Goal: Information Seeking & Learning: Learn about a topic

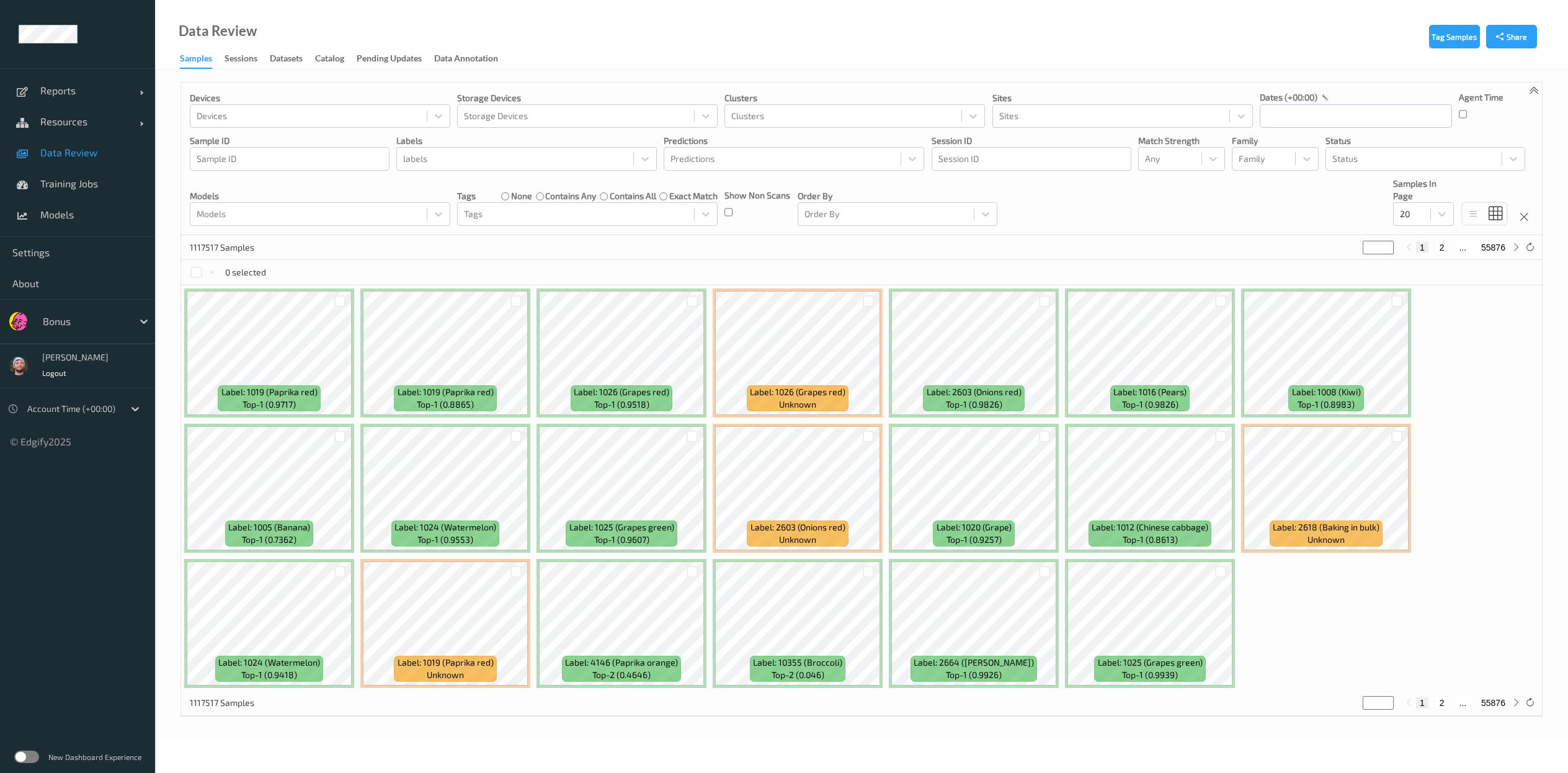
click at [21, 754] on label at bounding box center [26, 757] width 24 height 13
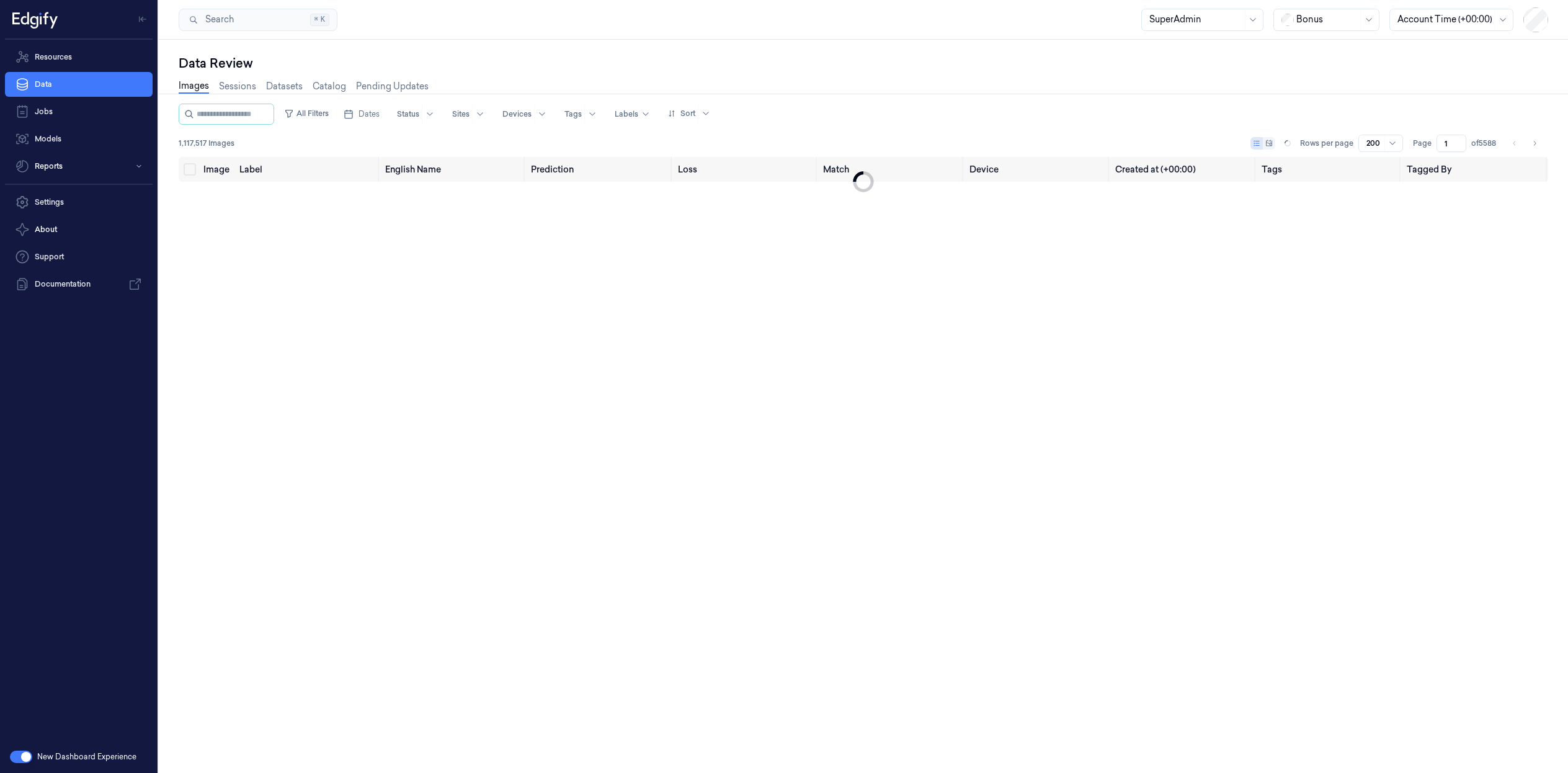
click at [1314, 19] on div at bounding box center [1327, 20] width 62 height 13
type input "a"
type input "sains"
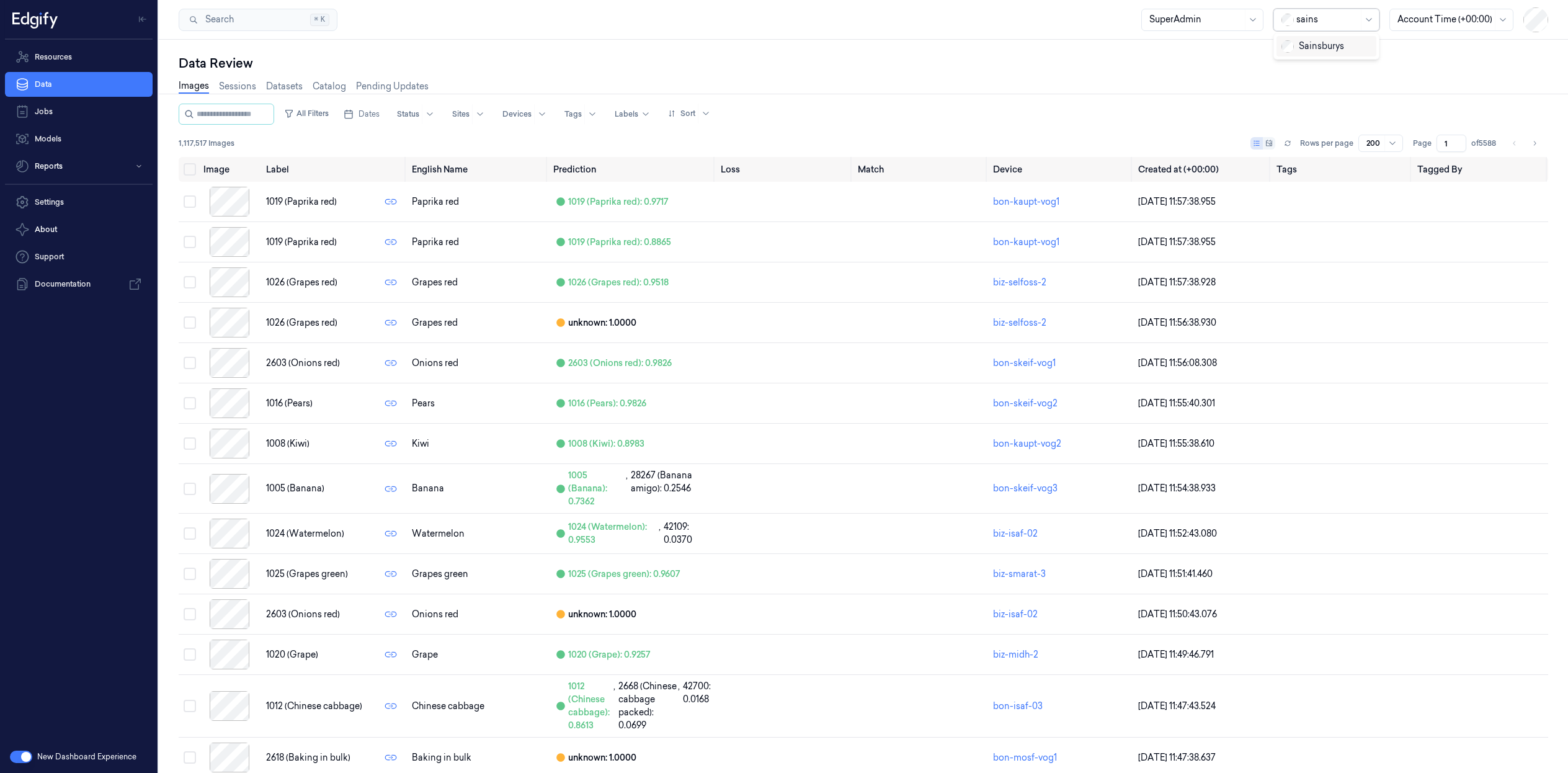
click at [1307, 47] on div "Sainsburys" at bounding box center [1312, 47] width 63 height 13
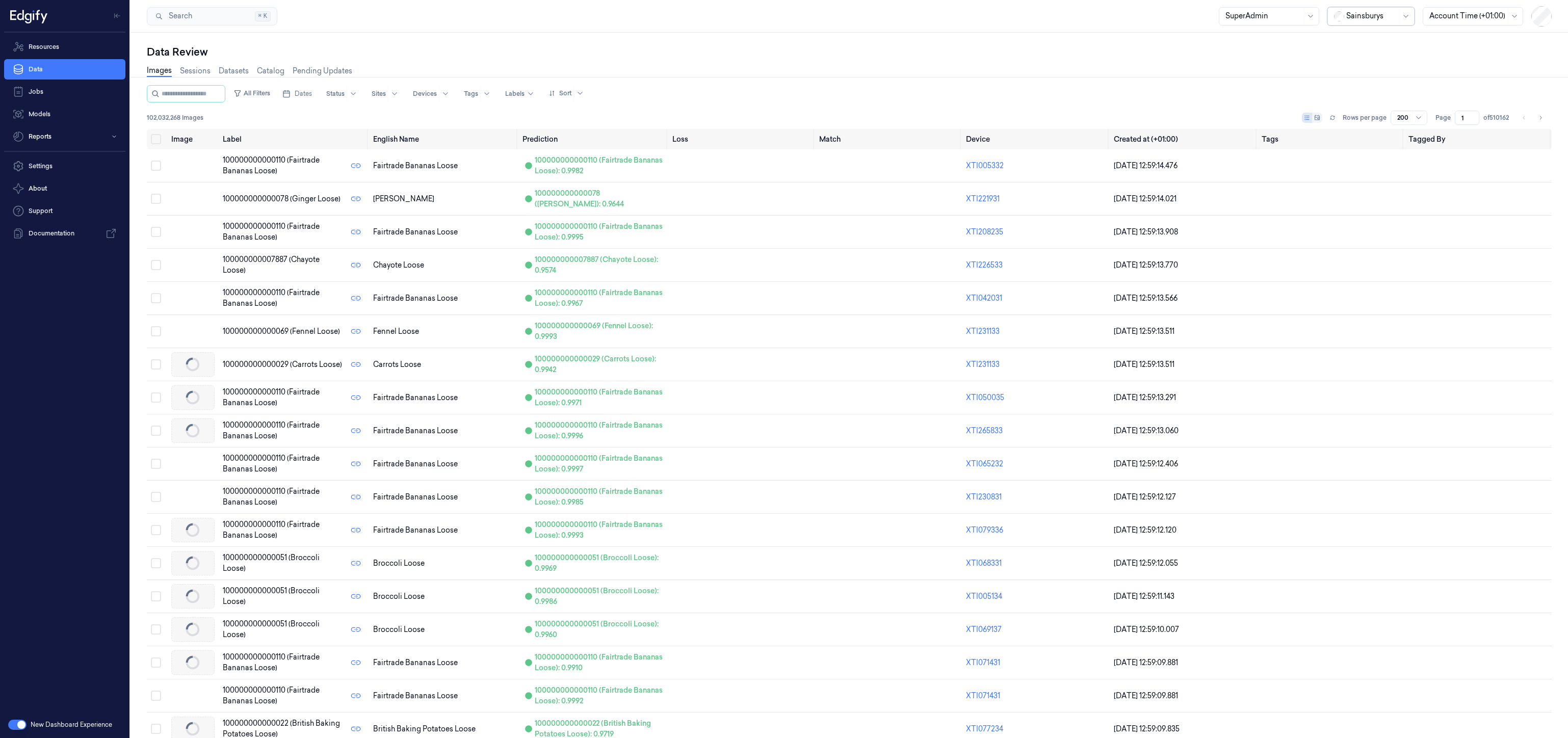
click at [362, 58] on div "Data Review" at bounding box center [849, 52] width 1405 height 14
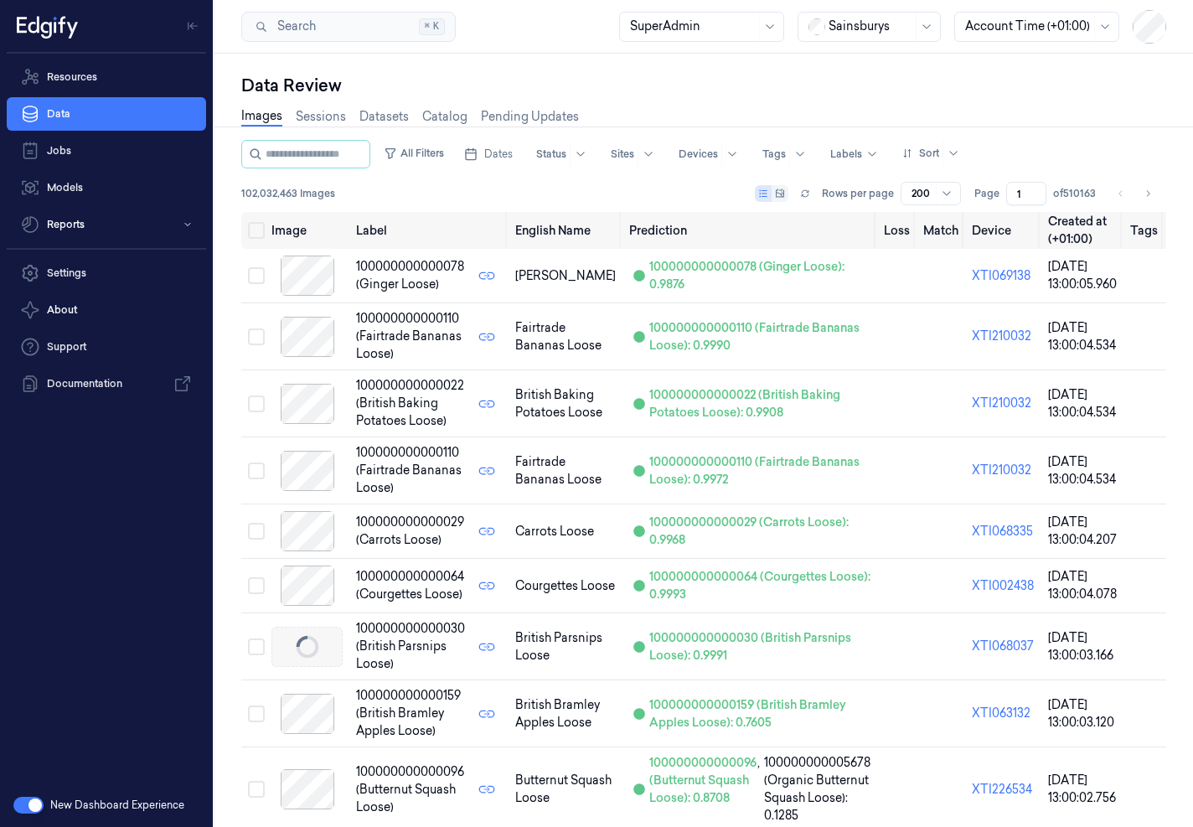
drag, startPoint x: 109, startPoint y: 81, endPoint x: 280, endPoint y: 49, distance: 173.8
click at [109, 81] on link "Resources" at bounding box center [106, 76] width 199 height 33
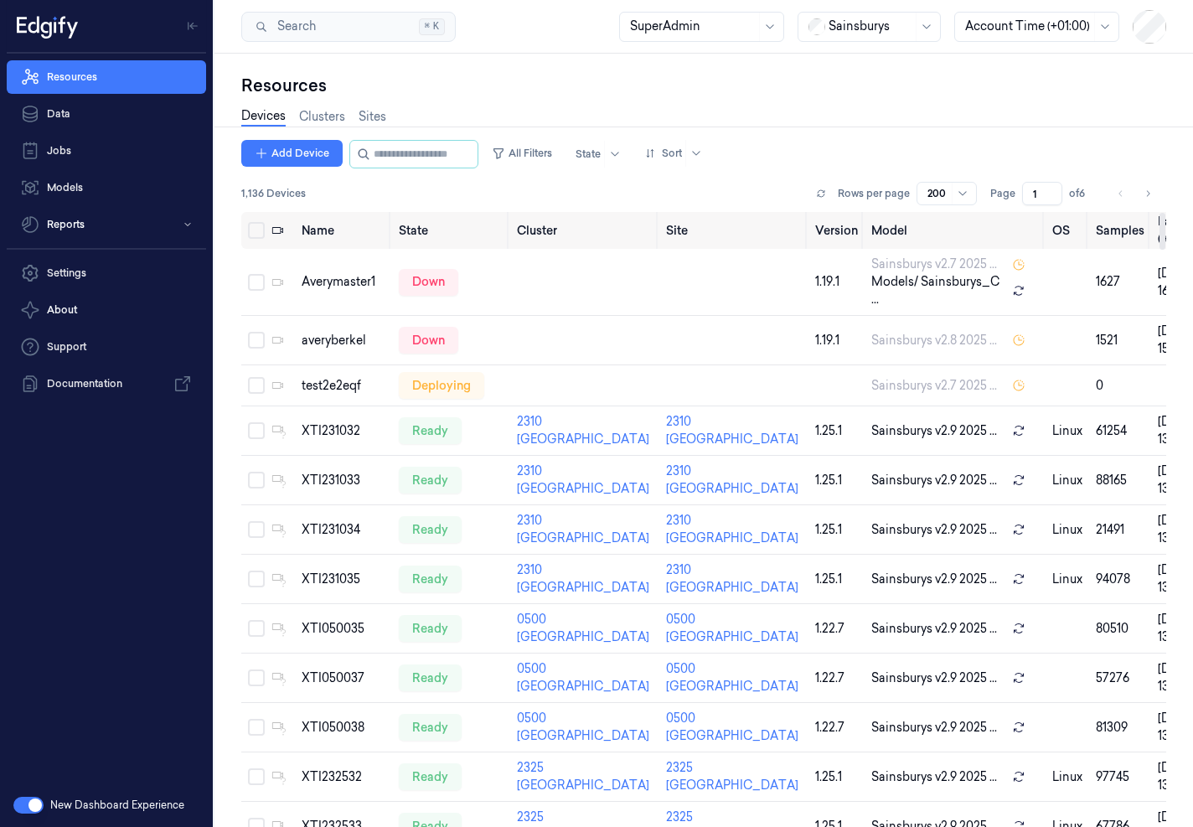
click at [482, 118] on div "Devices Clusters Sites" at bounding box center [703, 118] width 925 height 43
click at [580, 329] on td at bounding box center [584, 340] width 149 height 49
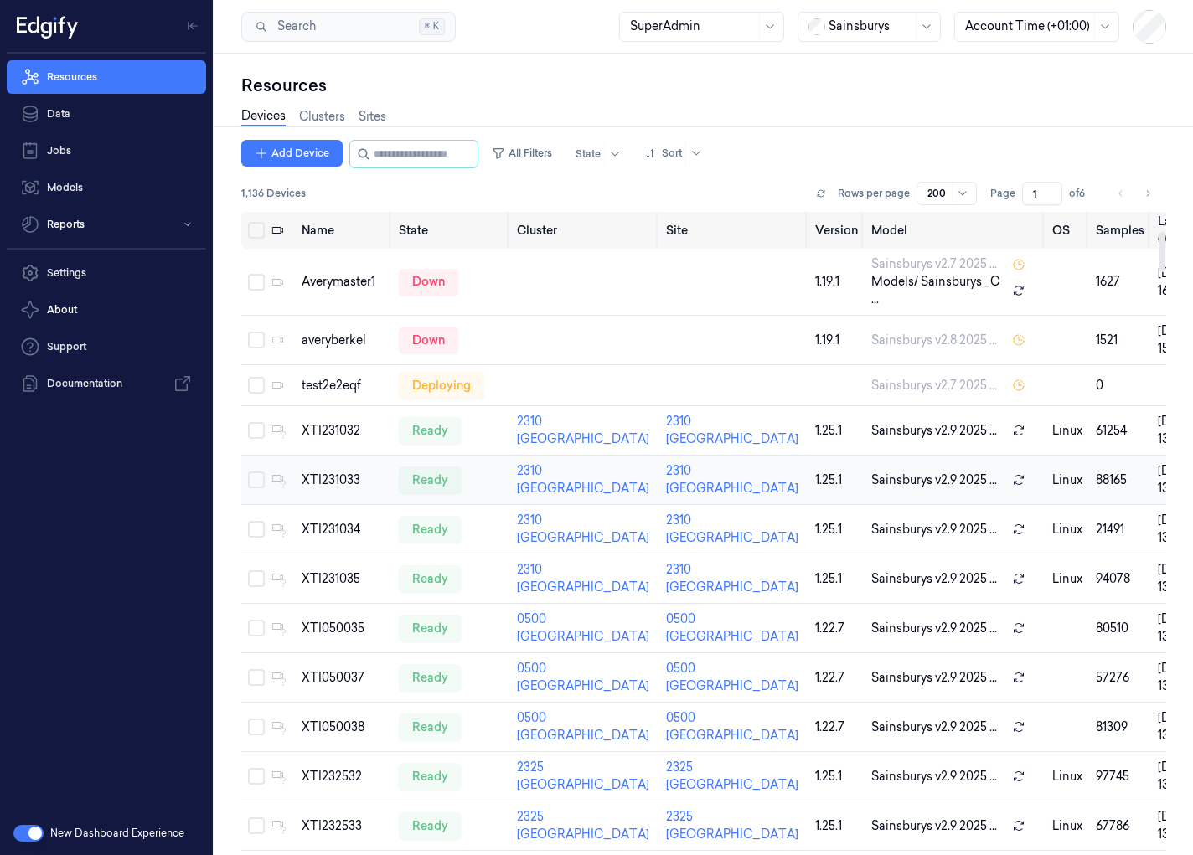
scroll to position [309, 0]
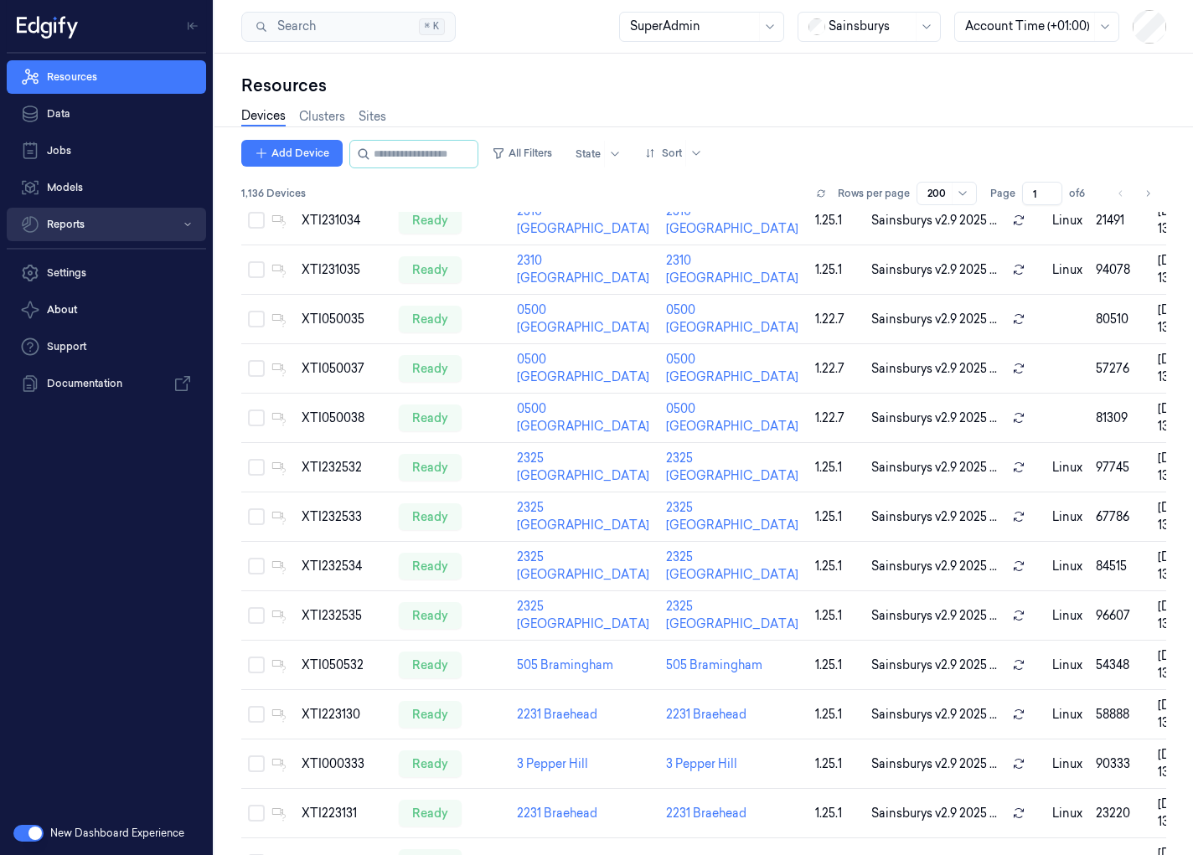
click at [87, 234] on button "Reports" at bounding box center [106, 224] width 199 height 33
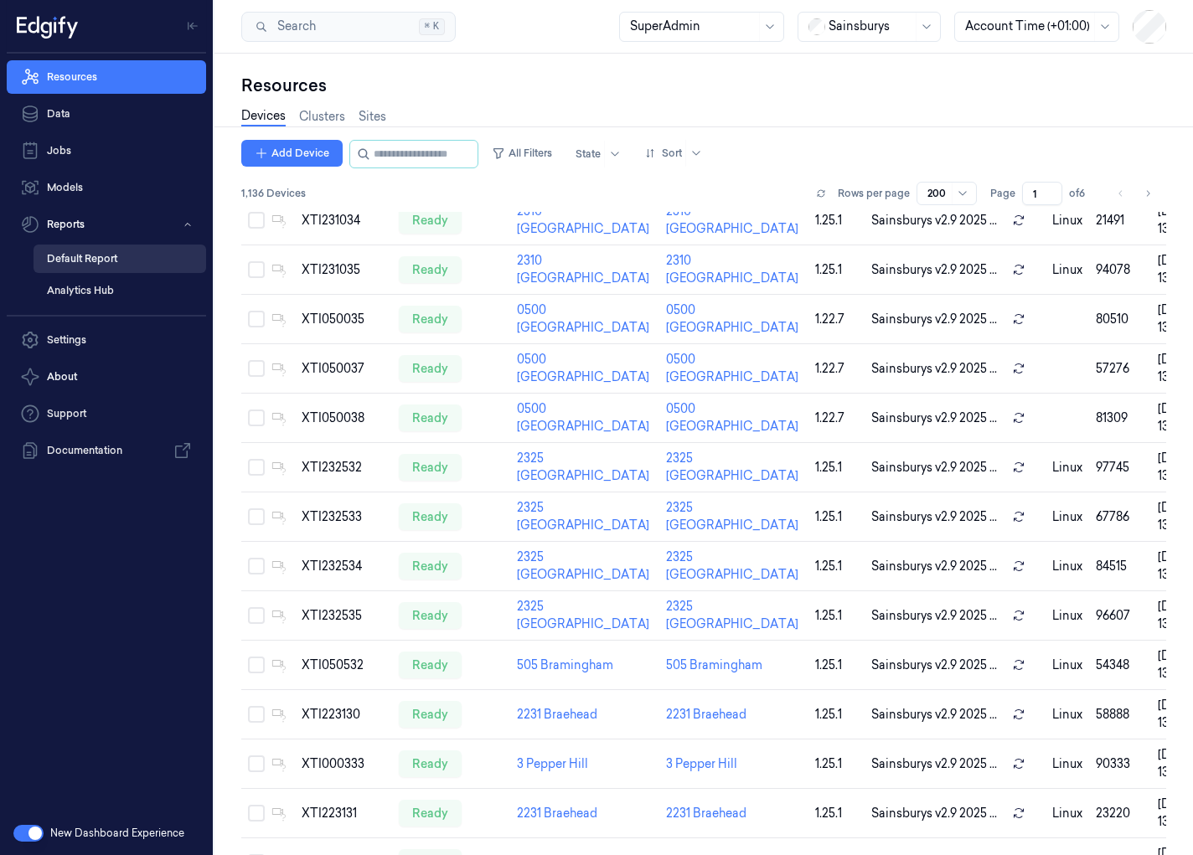
click at [116, 264] on link "Default Report" at bounding box center [119, 259] width 173 height 28
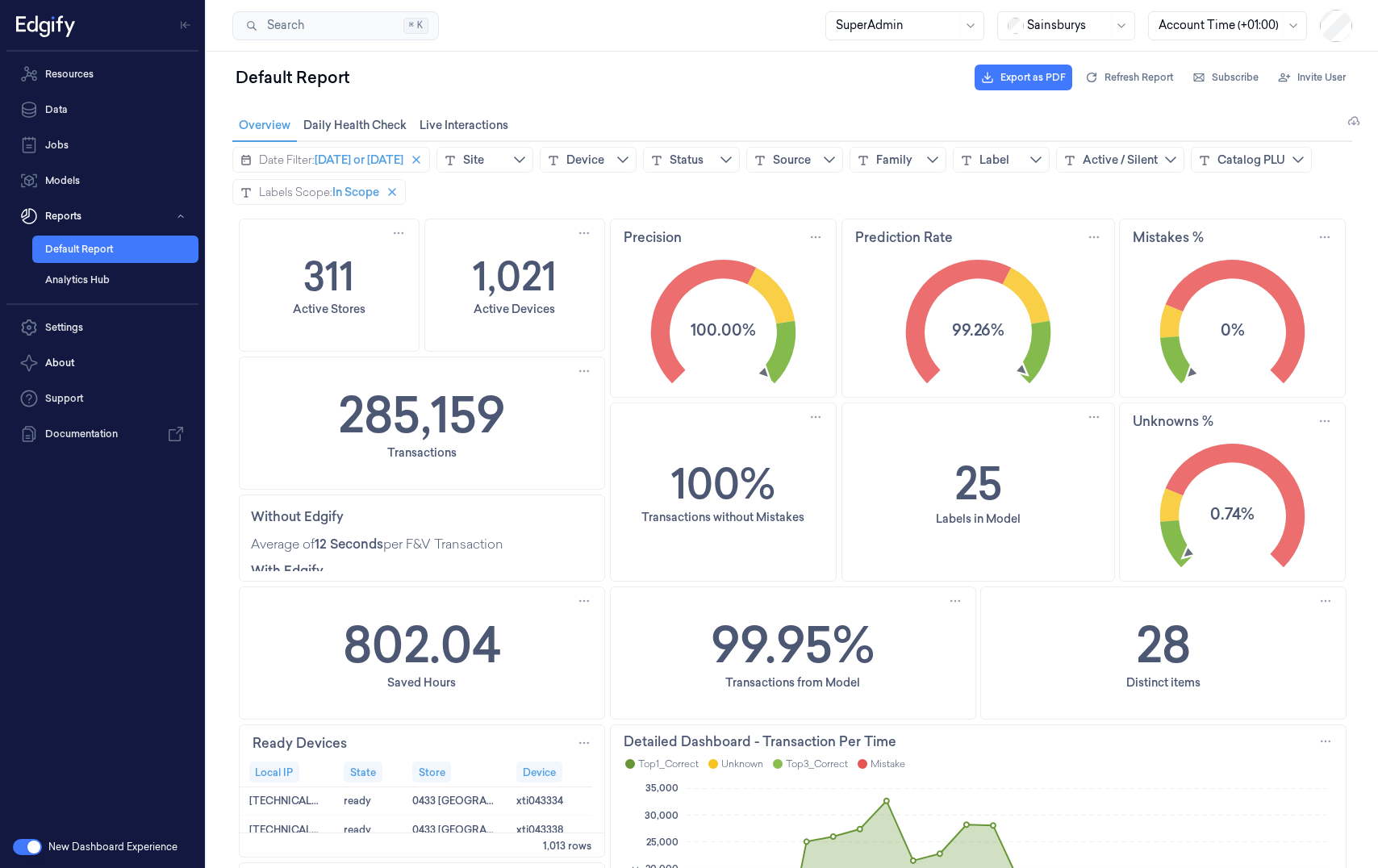
click at [477, 88] on div "Default Report Export as PDF Refresh Report Subscribe Invite User" at bounding box center [792, 77] width 1120 height 39
click at [702, 405] on div "100% Transactions without Mistakes" at bounding box center [724, 492] width 225 height 177
click at [507, 156] on div "Site" at bounding box center [485, 159] width 96 height 26
type input "*****"
click at [515, 272] on span "514 Rugby" at bounding box center [516, 265] width 53 height 16
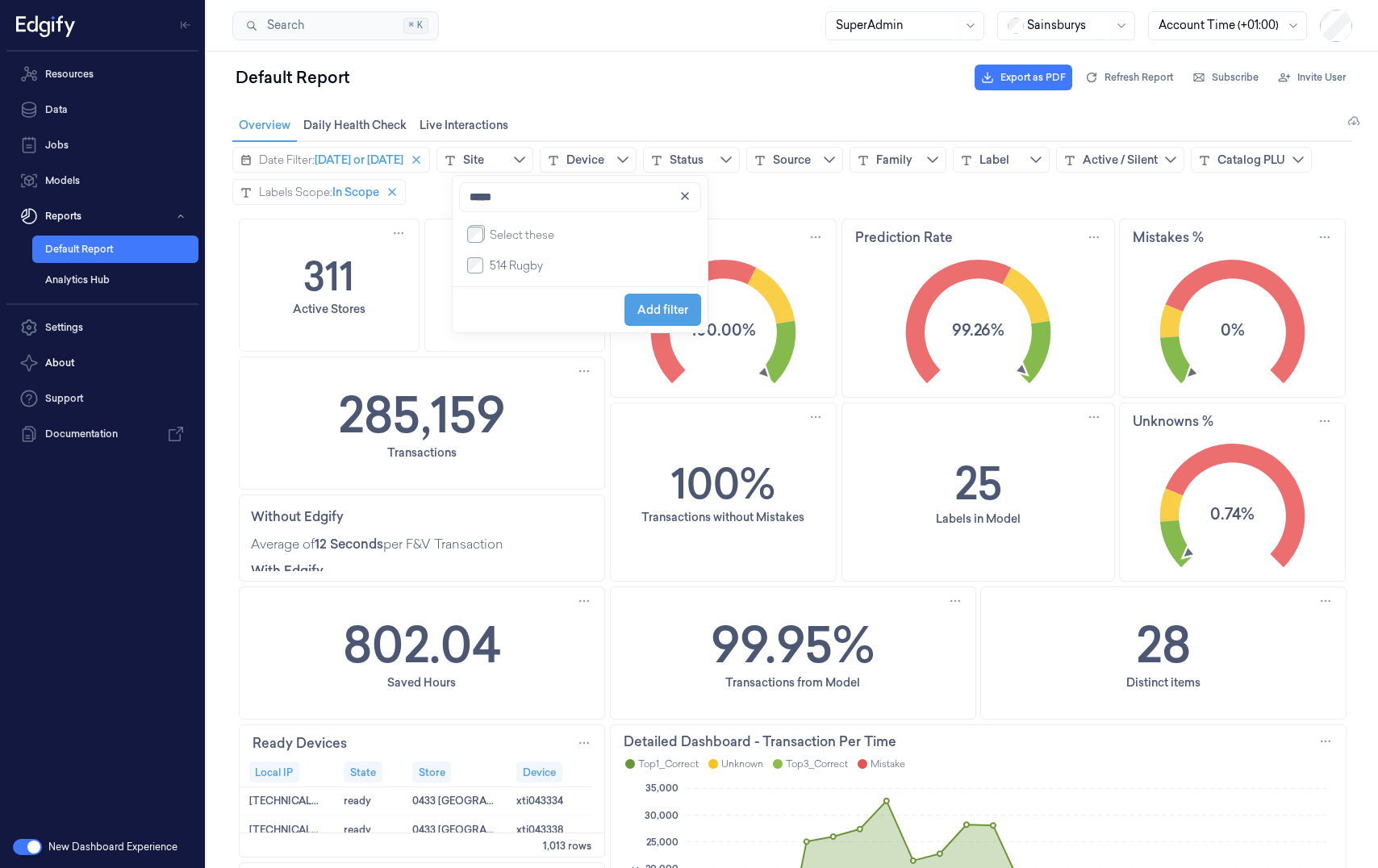
click at [862, 355] on icon "99.26%" at bounding box center [978, 320] width 273 height 138
click at [661, 403] on div "100% Transactions without Mistakes" at bounding box center [723, 492] width 226 height 179
click at [665, 83] on div "Default Report Export as PDF Refresh Report Subscribe Invite User" at bounding box center [792, 77] width 1120 height 39
click at [758, 227] on div "Precision" at bounding box center [723, 237] width 199 height 19
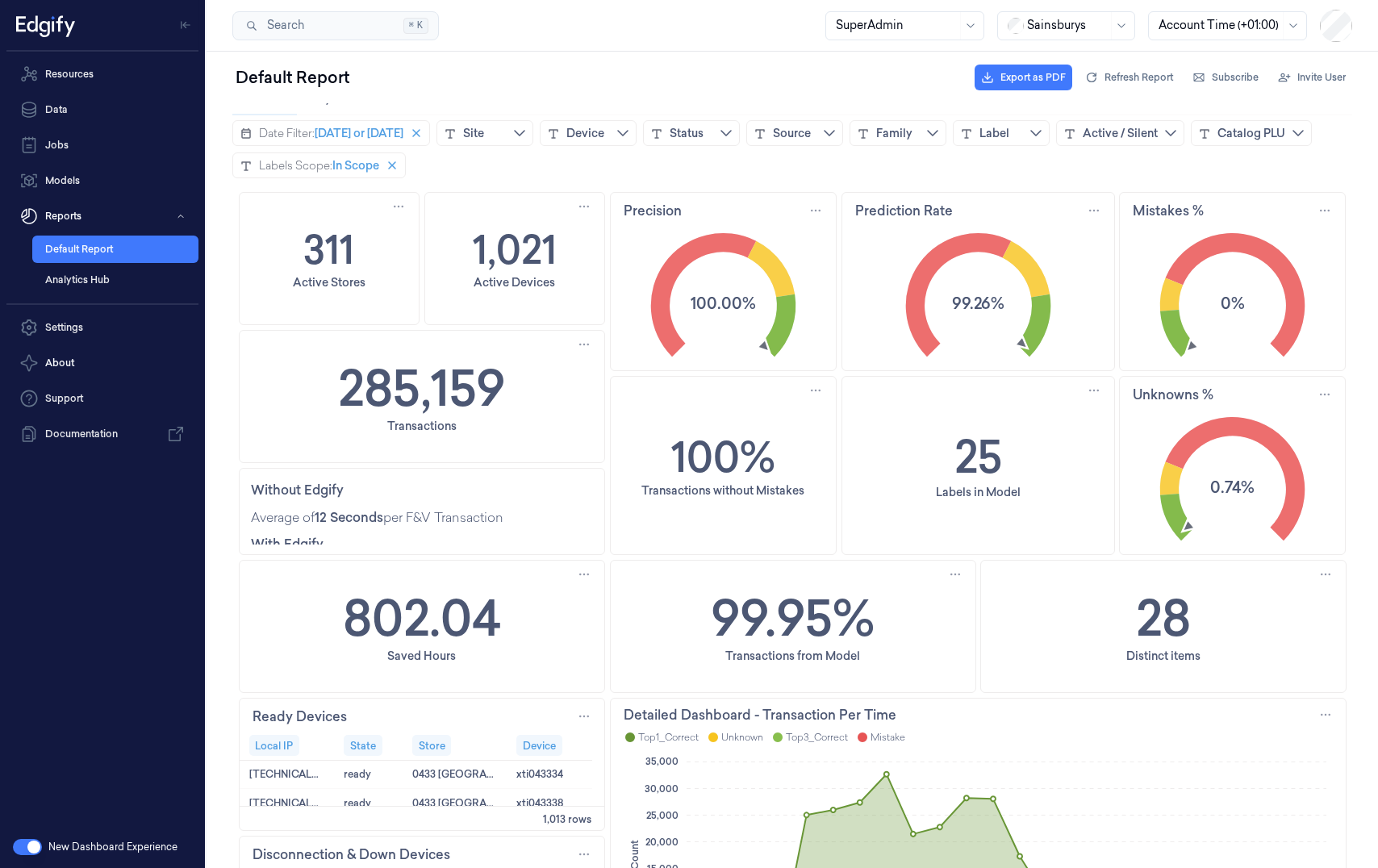
scroll to position [28, 0]
click at [1110, 554] on div "311 Active Stores 1,021 Active Devices Precision 100.00% Prediction Rate 99.26%…" at bounding box center [793, 881] width 1108 height 1380
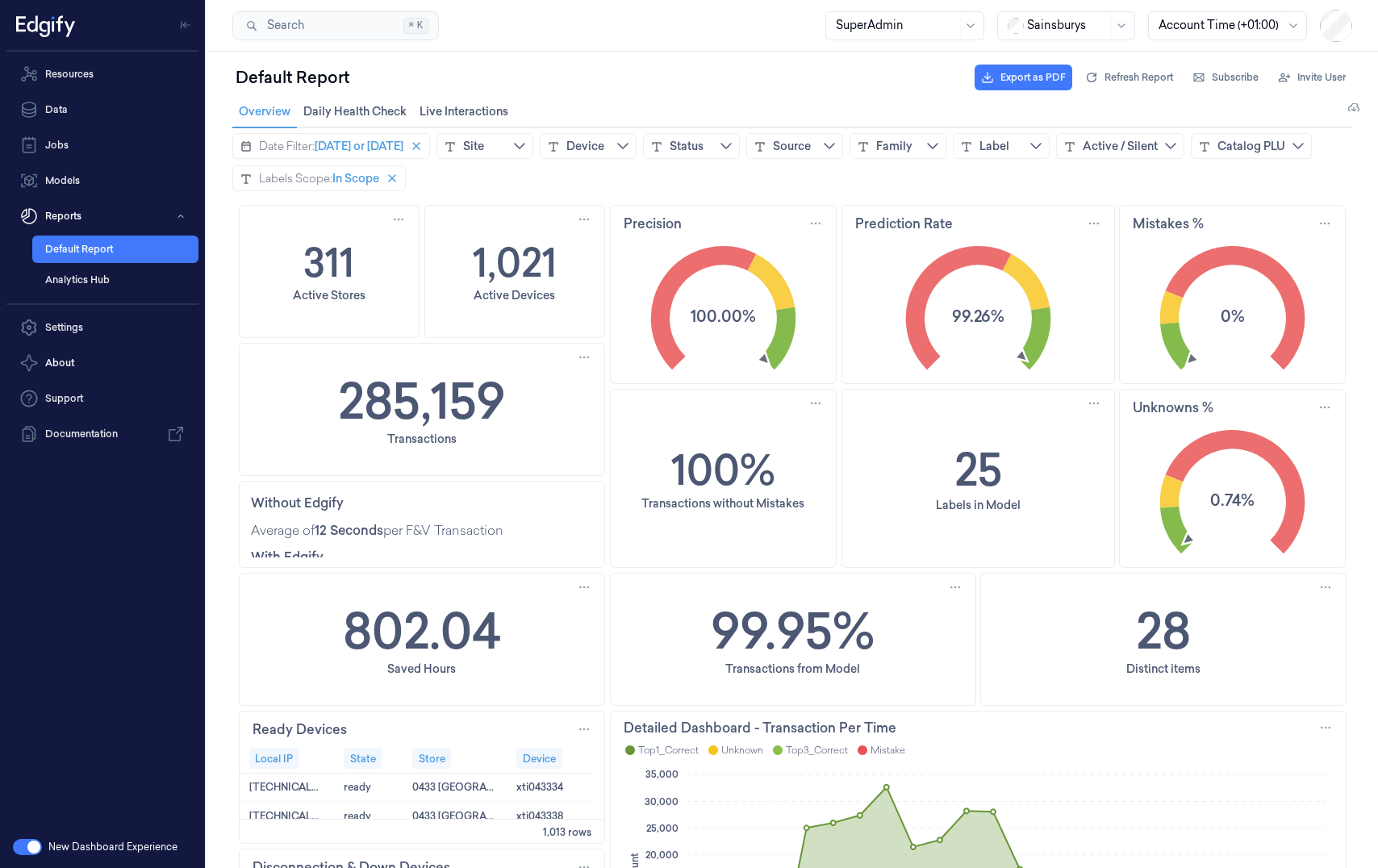
scroll to position [0, 0]
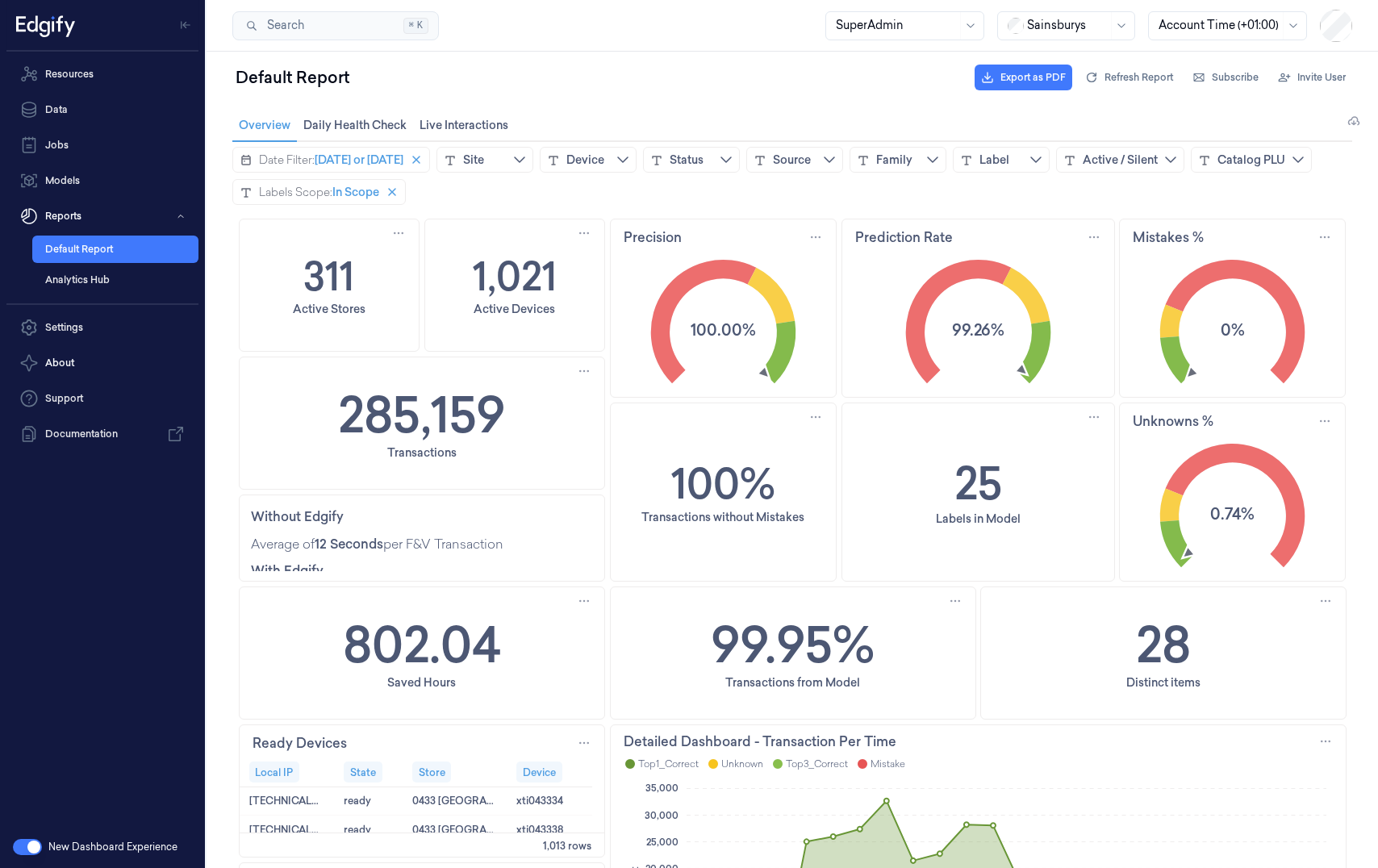
click at [1111, 583] on div "28 Distinct items" at bounding box center [1163, 653] width 365 height 132
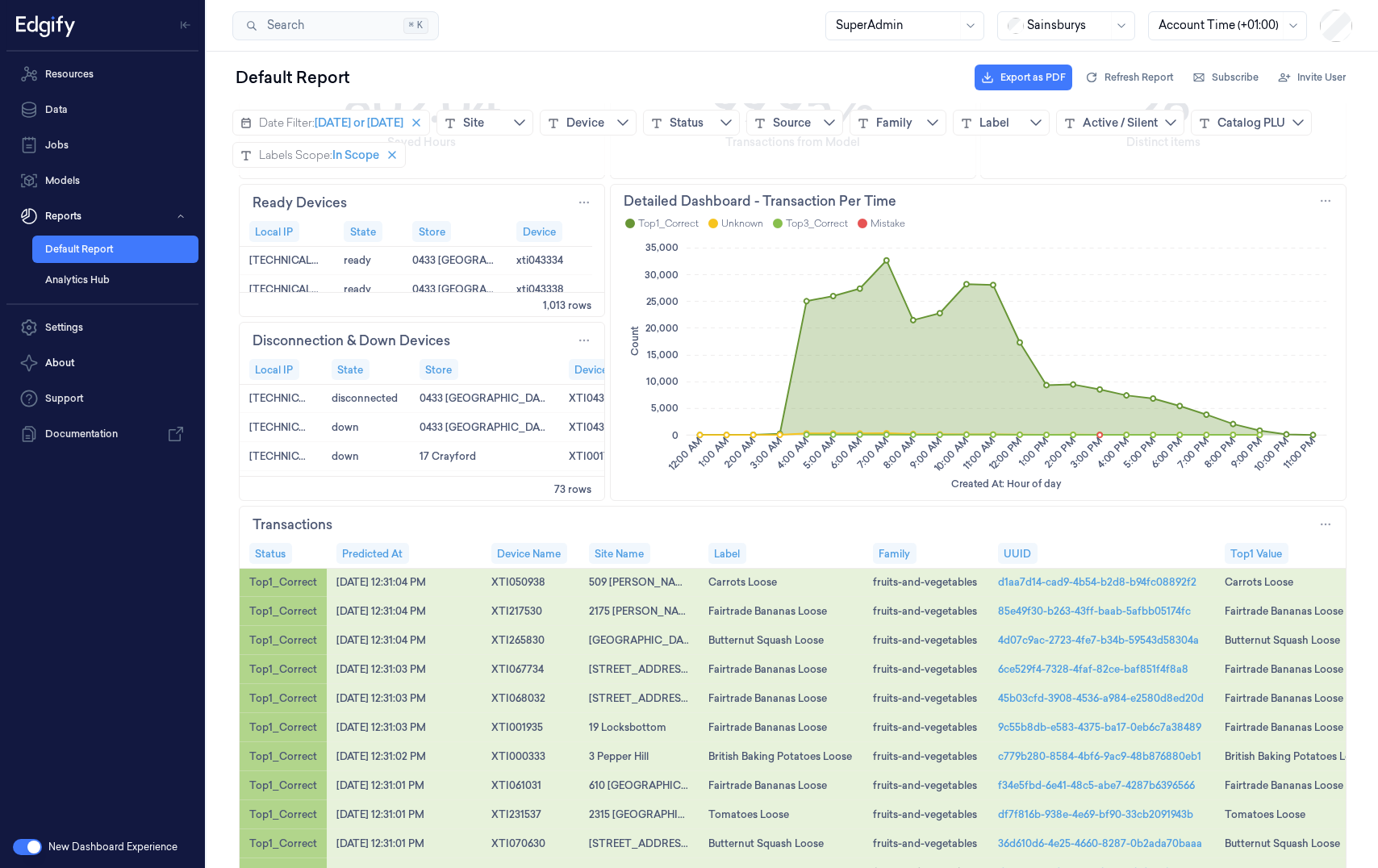
scroll to position [539, 0]
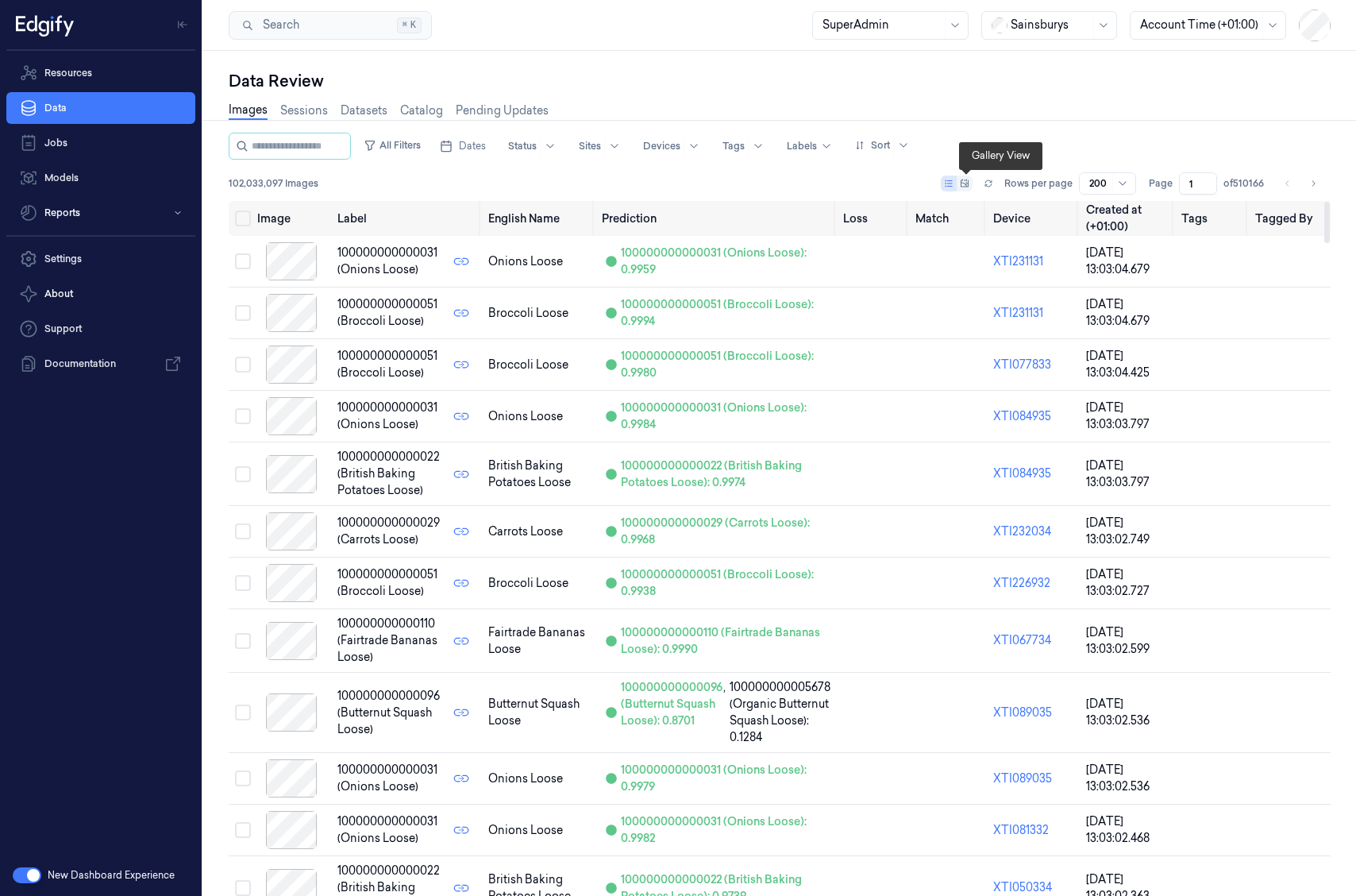
click at [961, 185] on button at bounding box center [956, 183] width 31 height 16
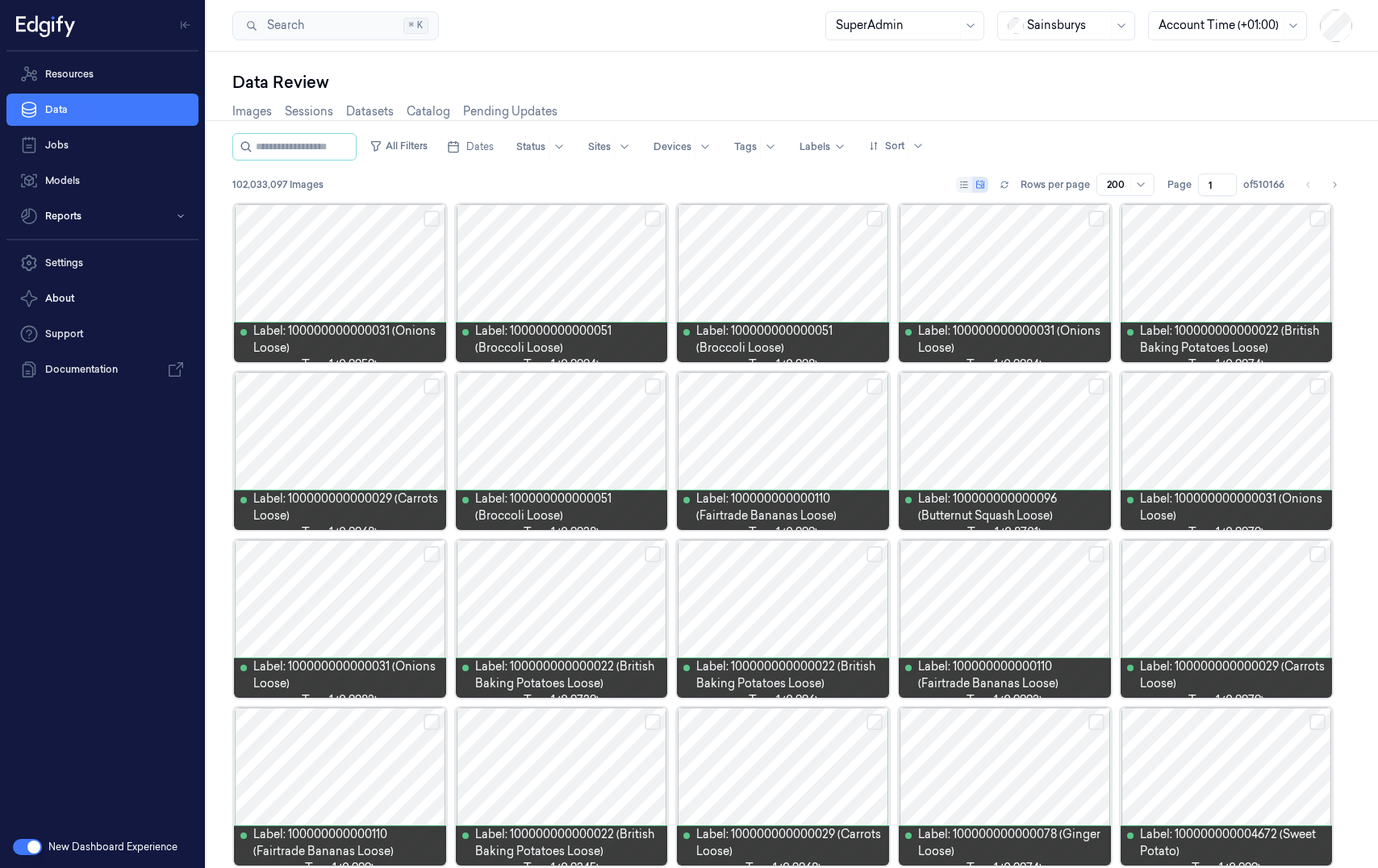
click at [67, 512] on div "Resources Data Jobs Models Reports Settings About Support Documentation" at bounding box center [102, 439] width 205 height 775
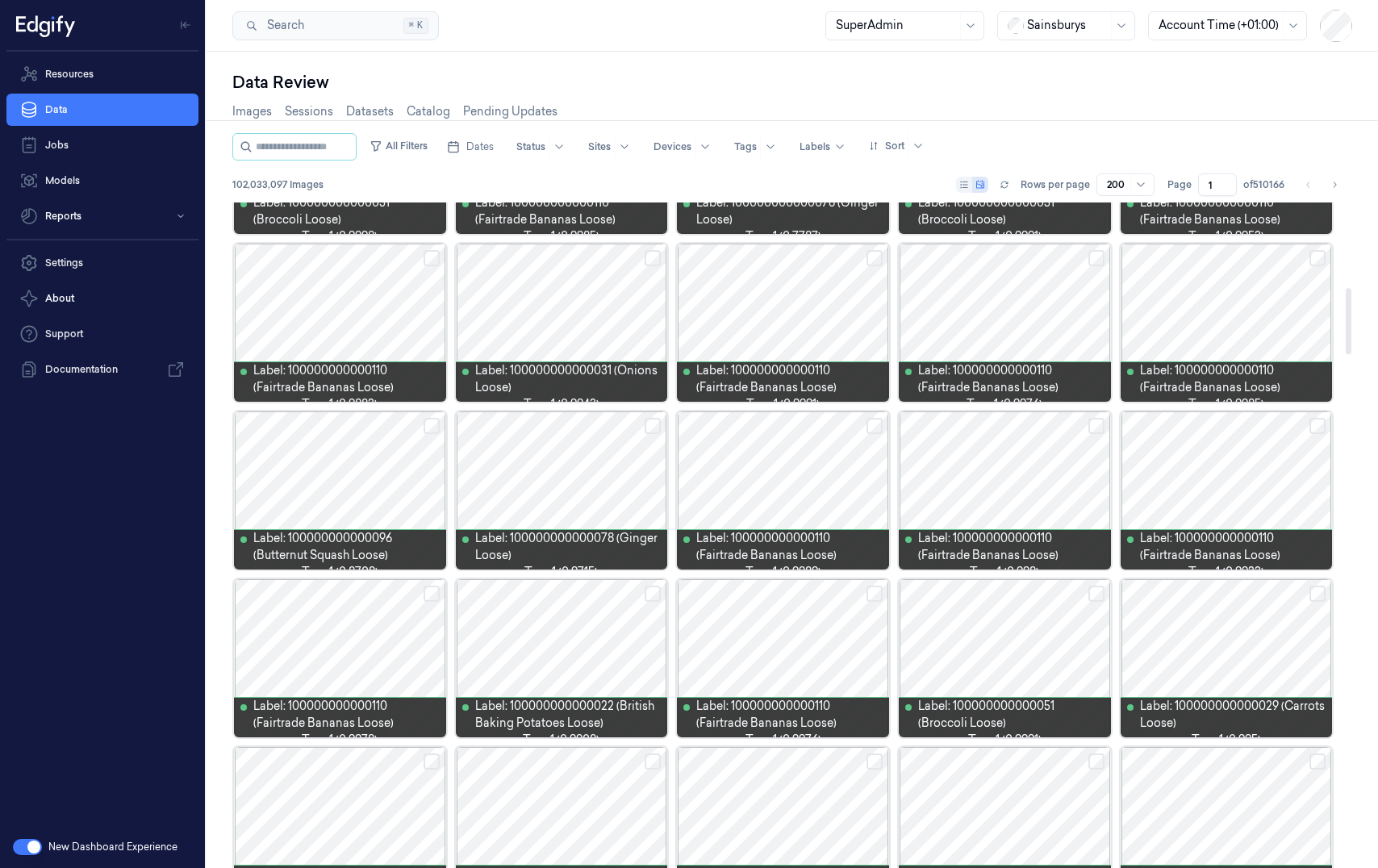
scroll to position [906, 0]
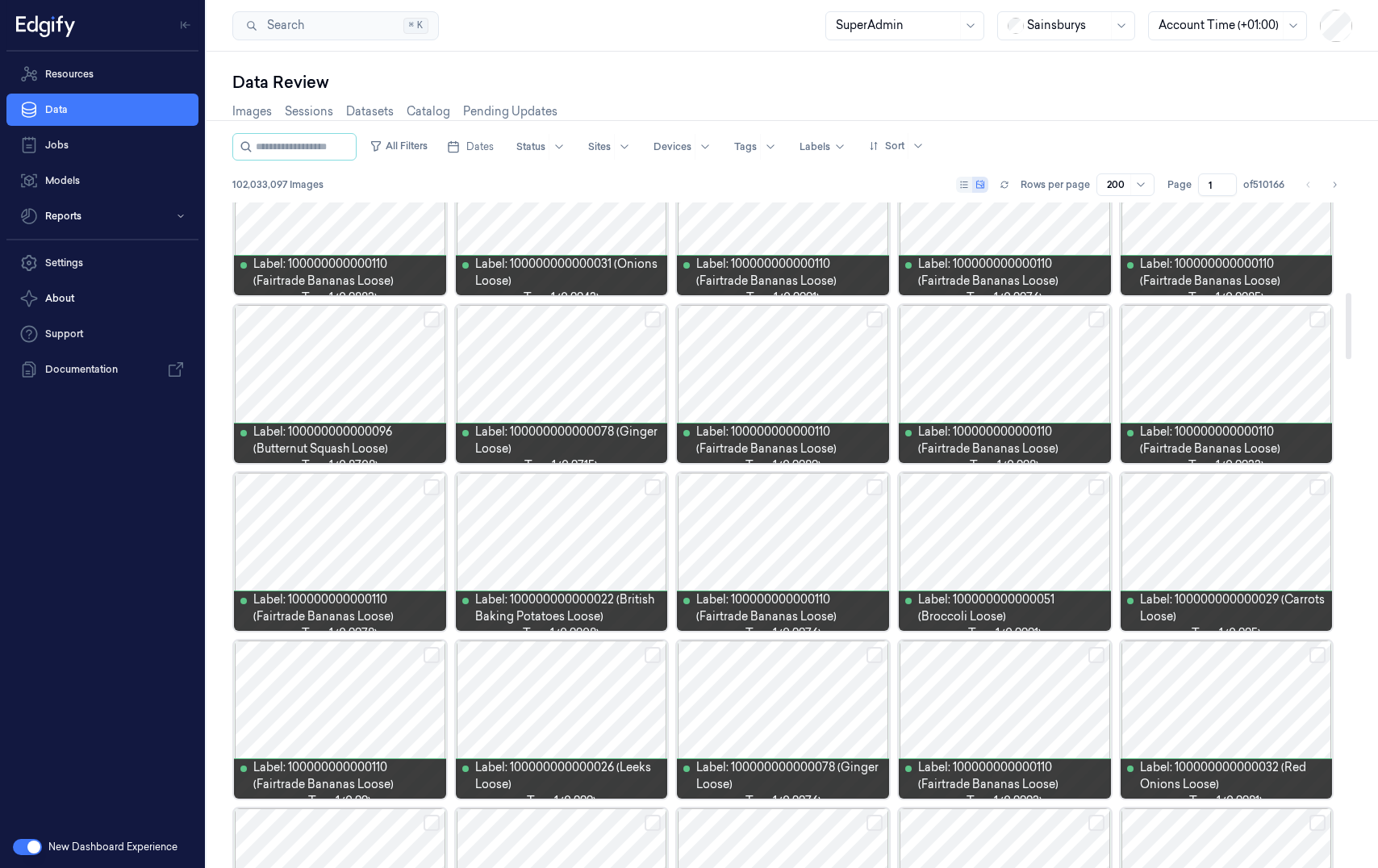
click at [729, 404] on div at bounding box center [783, 384] width 212 height 158
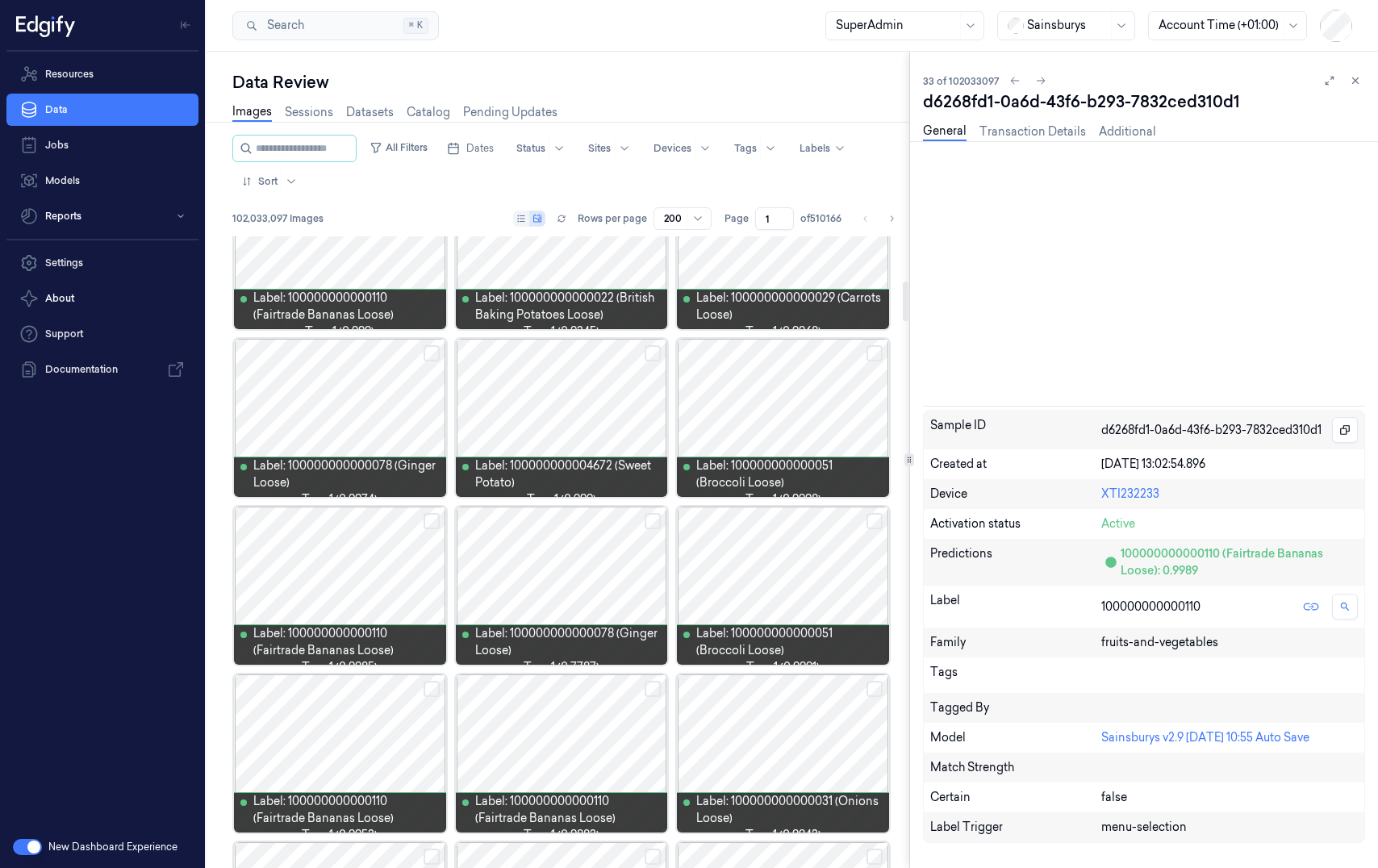
scroll to position [754, 0]
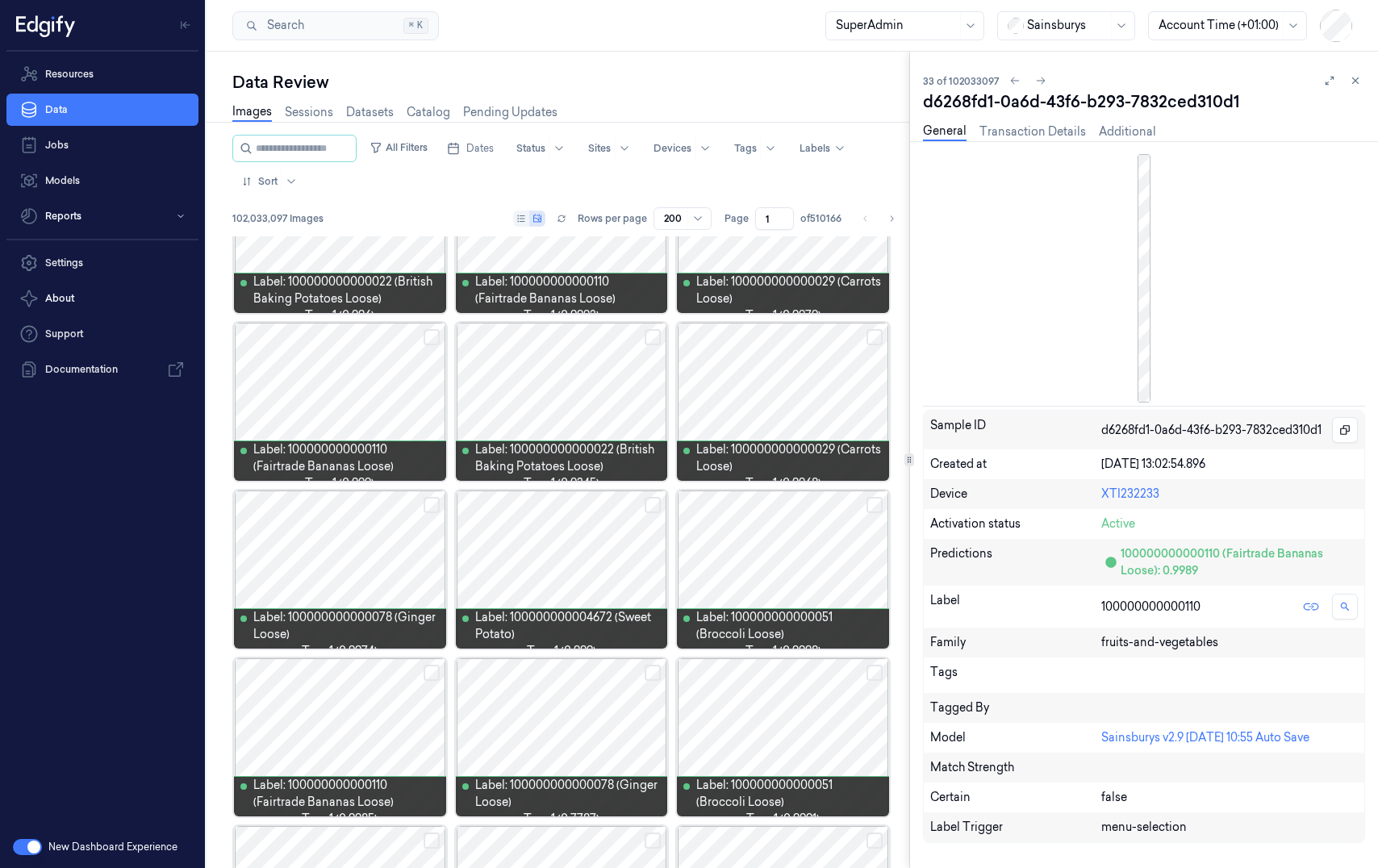
click at [1100, 479] on div "Device XTI232233" at bounding box center [1144, 493] width 440 height 30
click at [752, 408] on div at bounding box center [783, 402] width 212 height 158
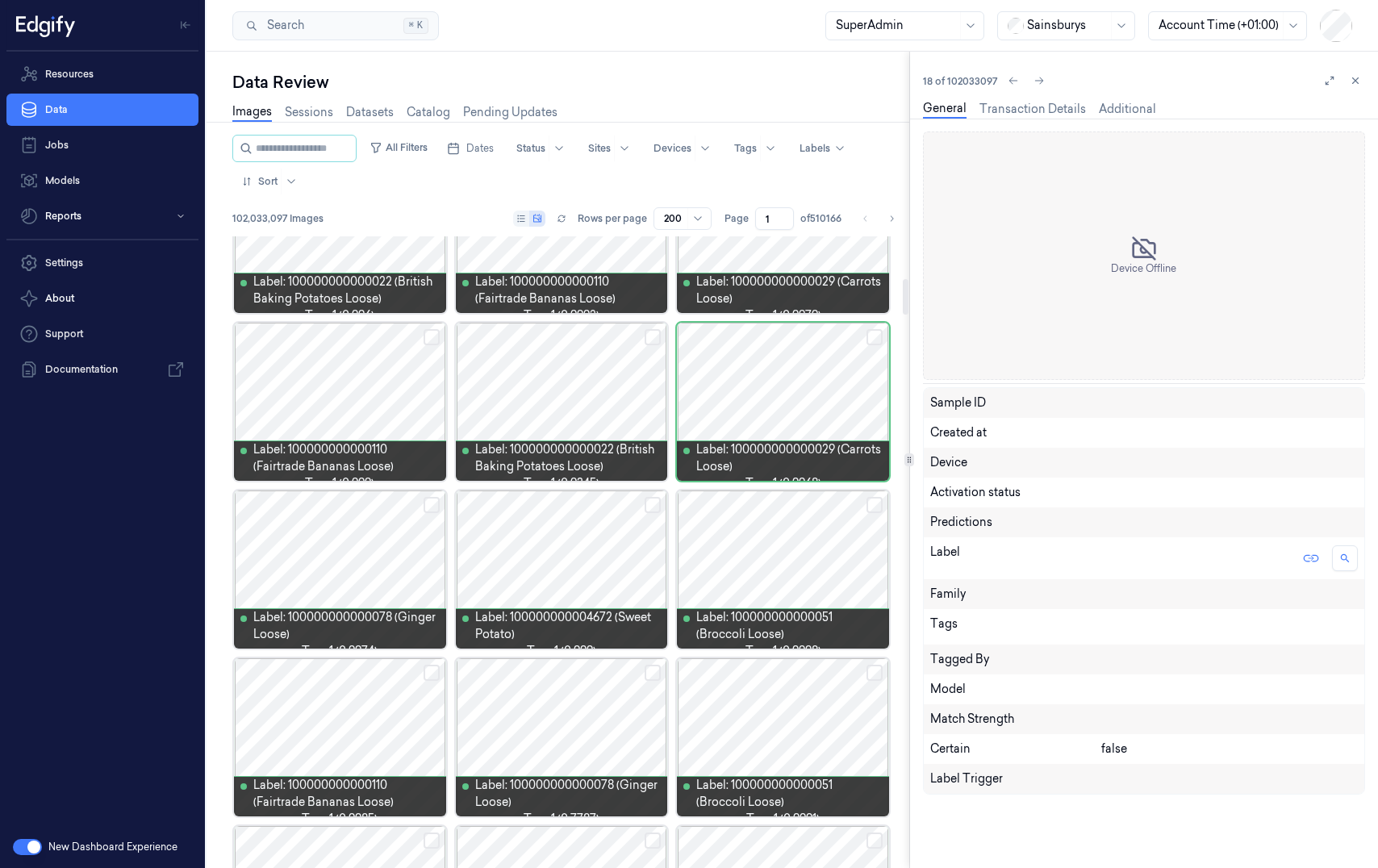
scroll to position [603, 0]
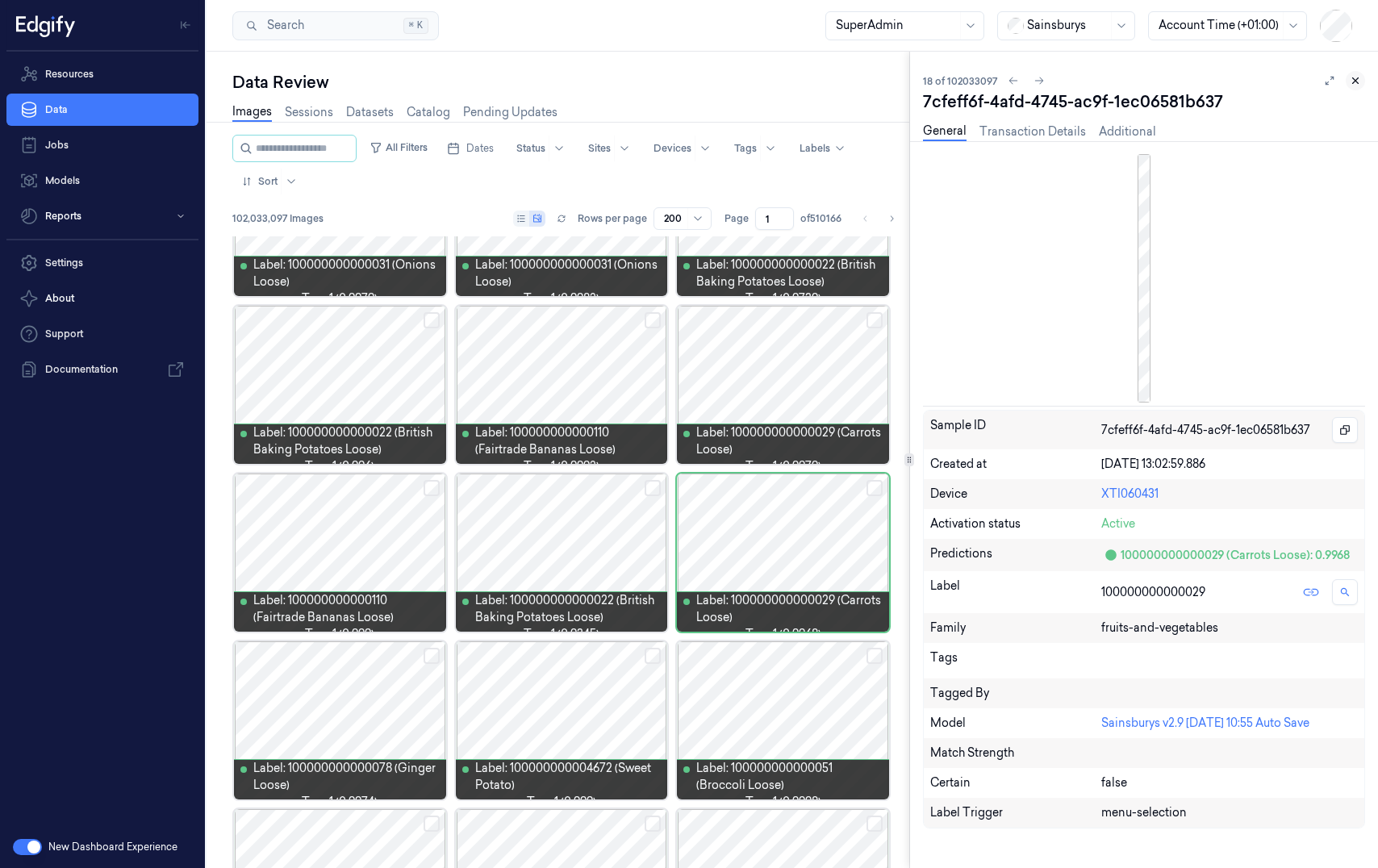
click at [1149, 80] on icon at bounding box center [1356, 81] width 12 height 12
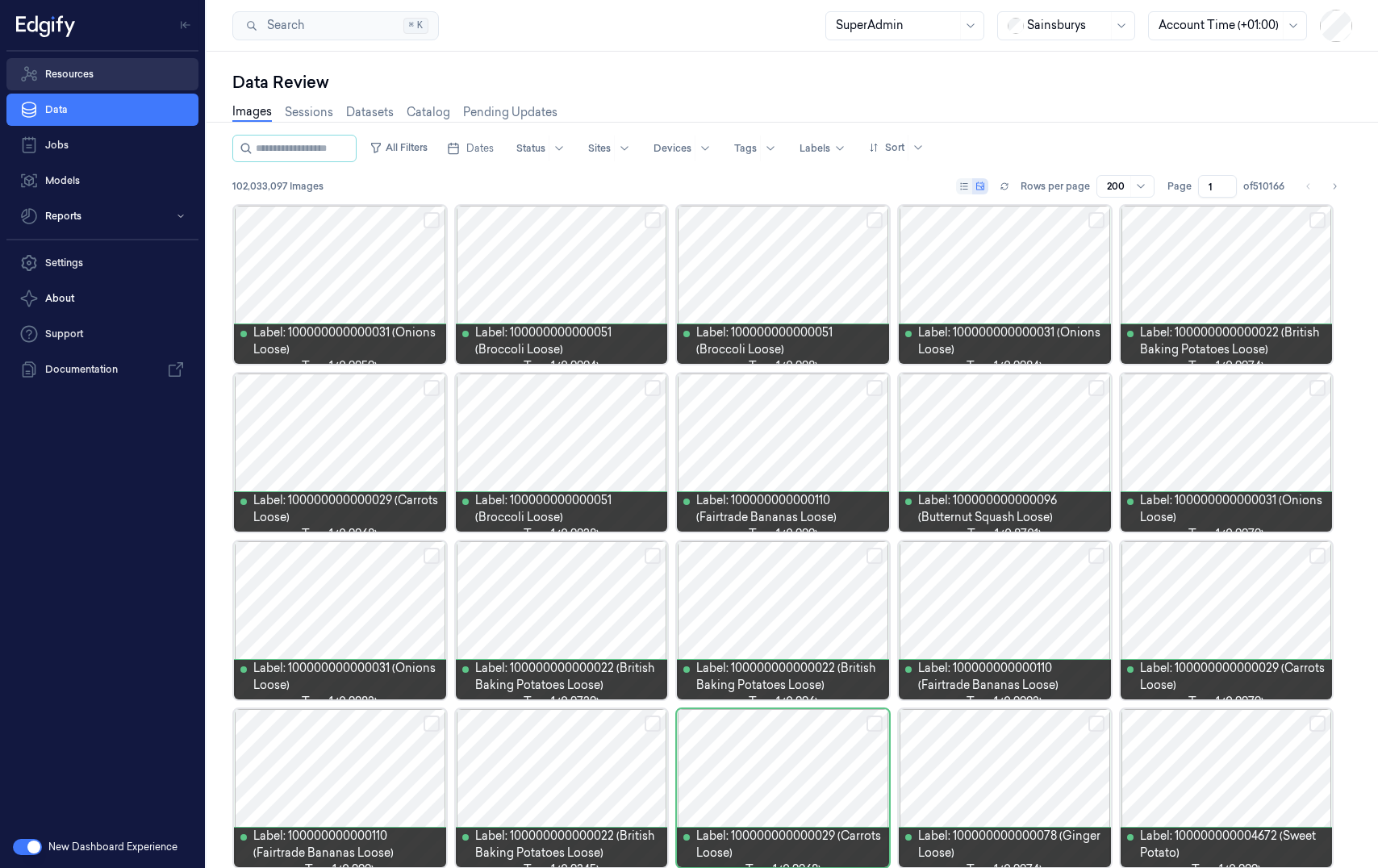
click at [118, 76] on link "Resources" at bounding box center [102, 73] width 192 height 32
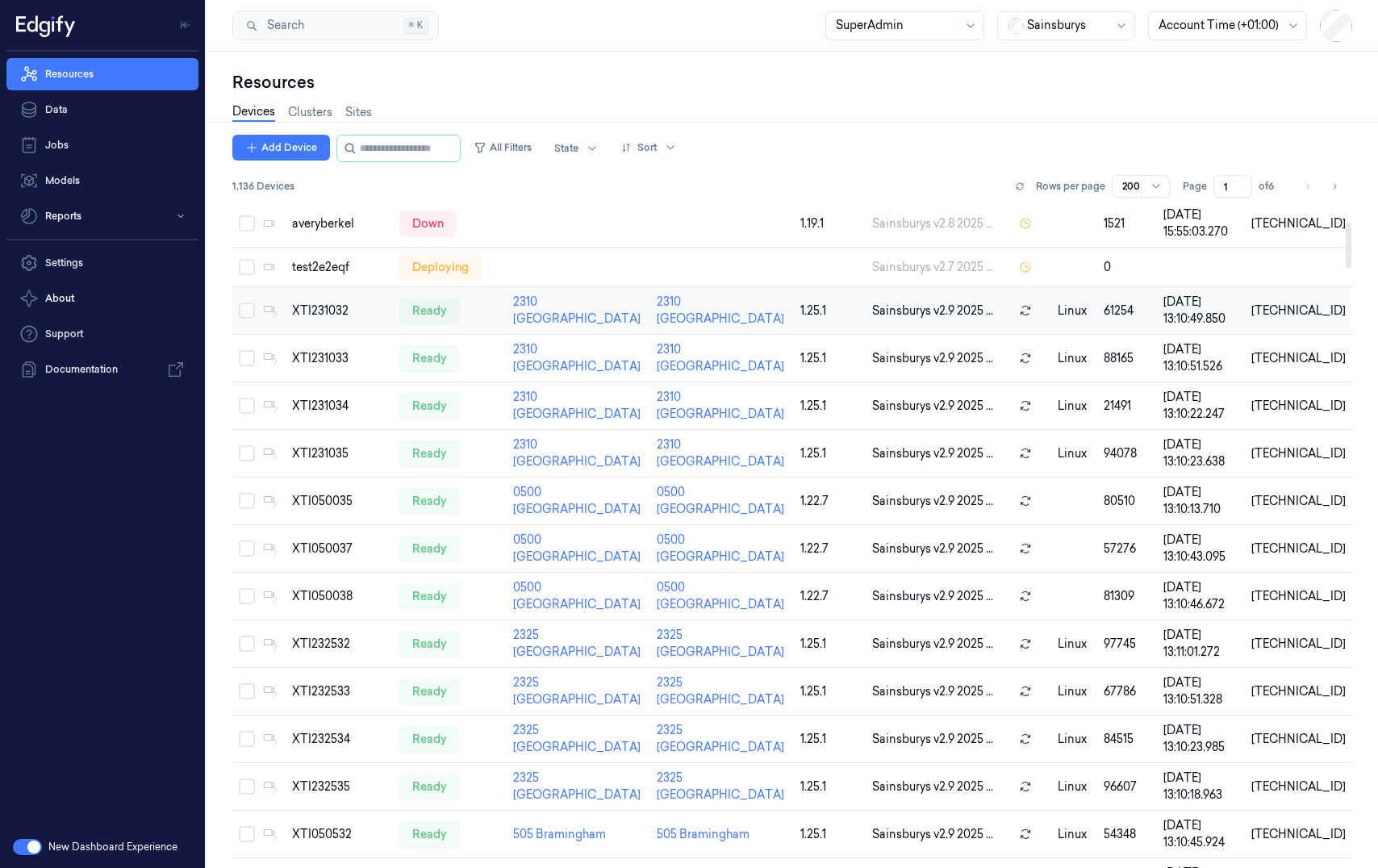
scroll to position [246, 0]
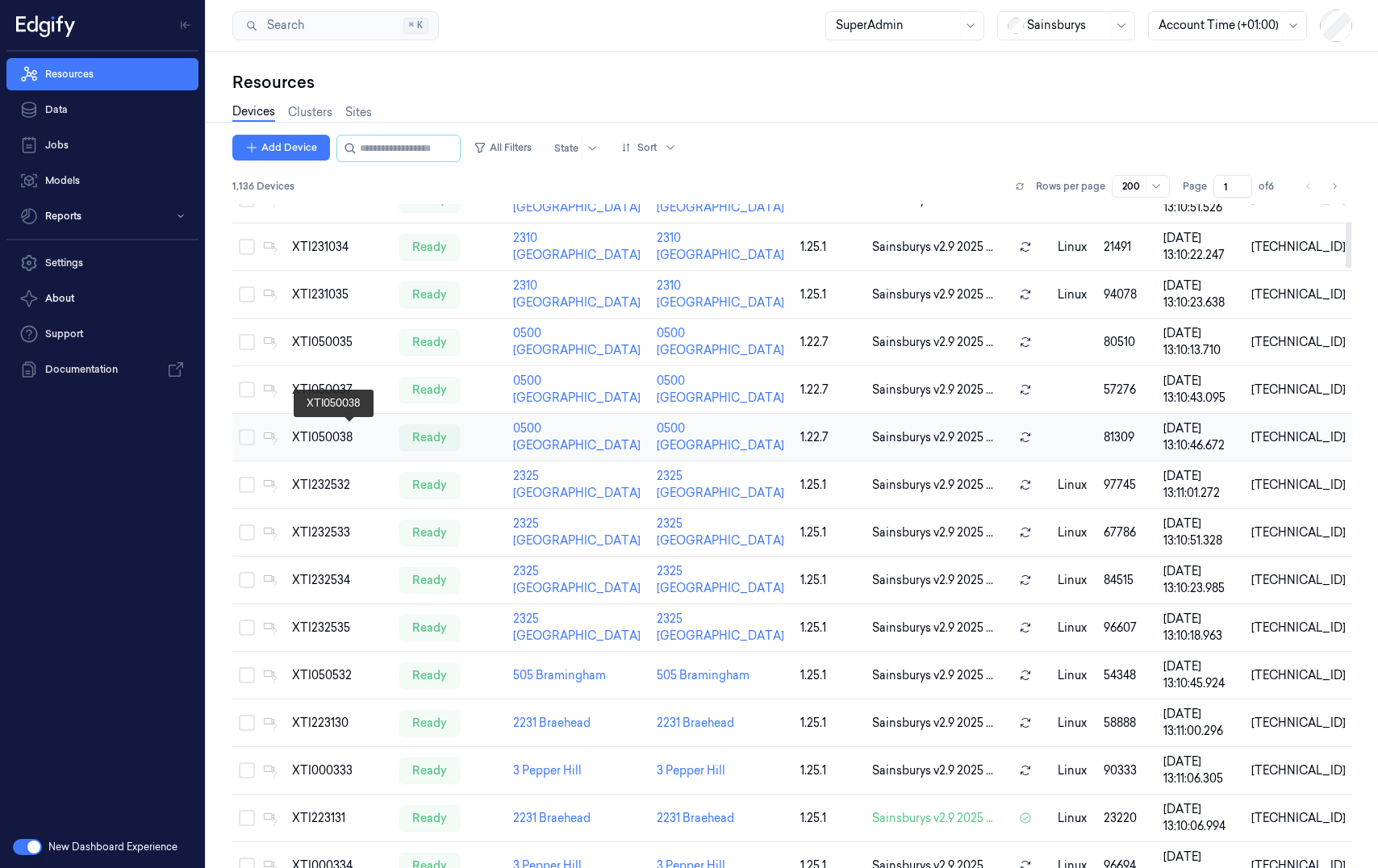
click at [365, 430] on div "XTI050038" at bounding box center [339, 438] width 94 height 17
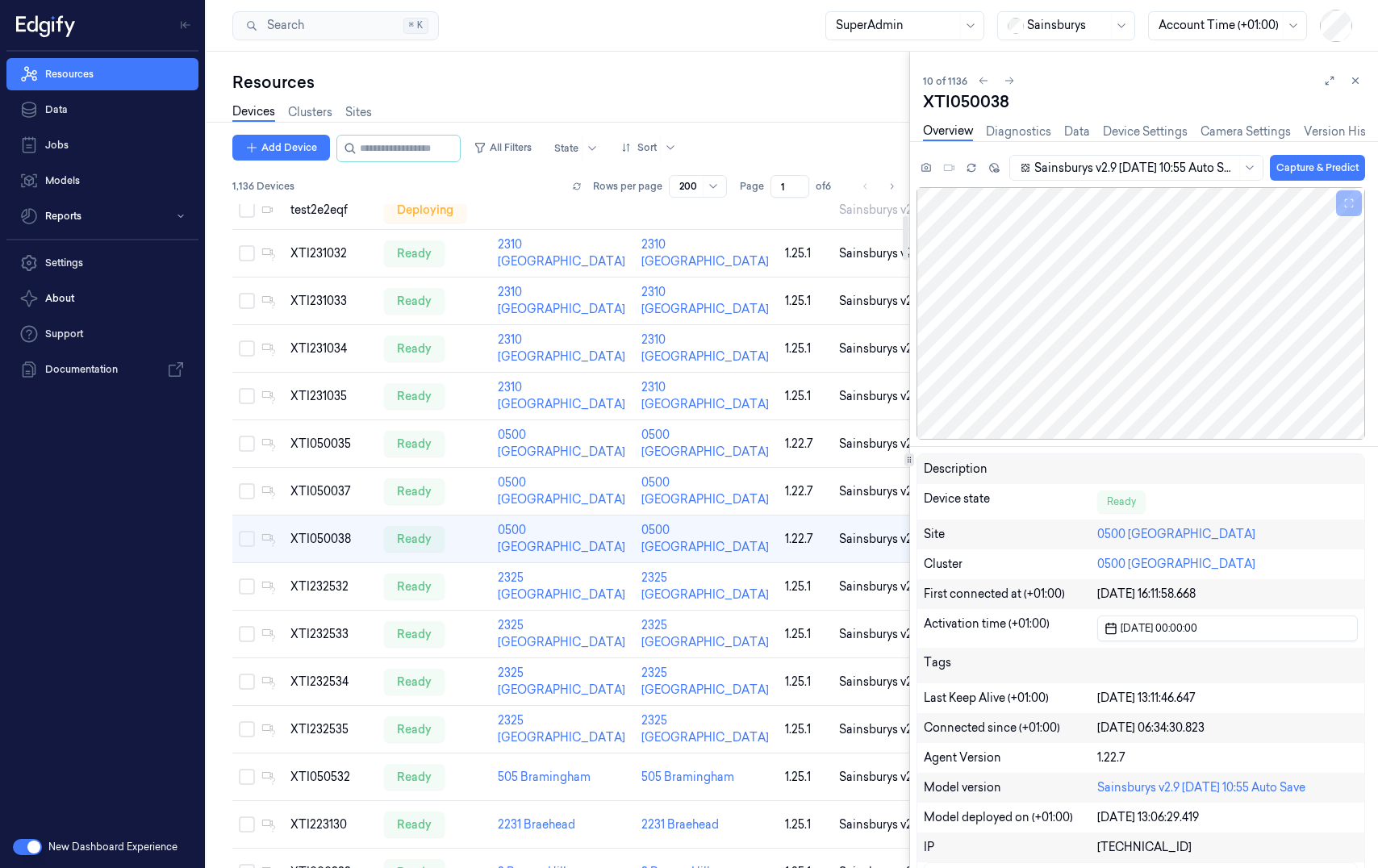
click at [623, 92] on div "Resources" at bounding box center [570, 82] width 677 height 22
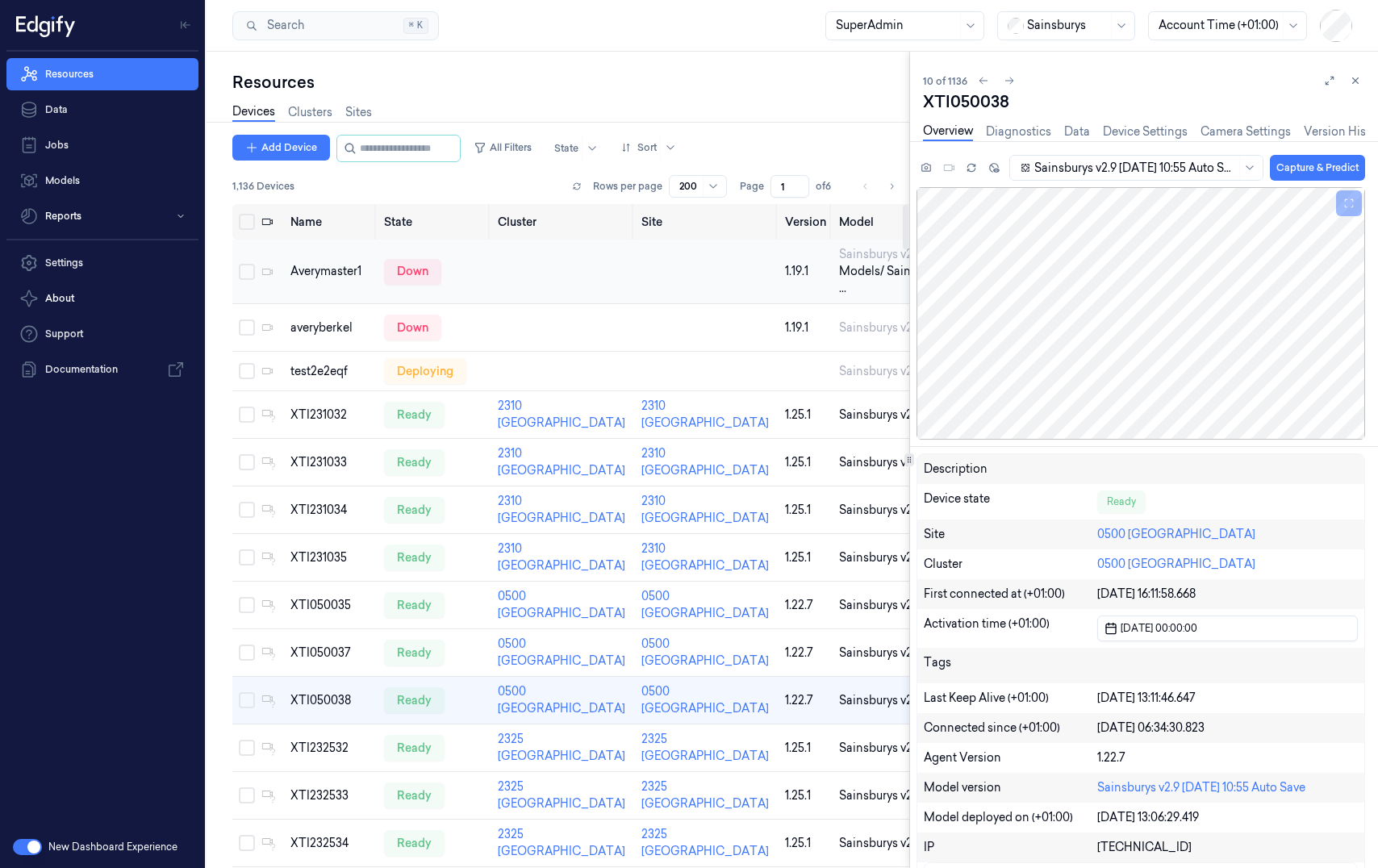
click at [502, 269] on td at bounding box center [563, 272] width 144 height 65
click at [317, 276] on div "Averymaster1" at bounding box center [331, 272] width 81 height 17
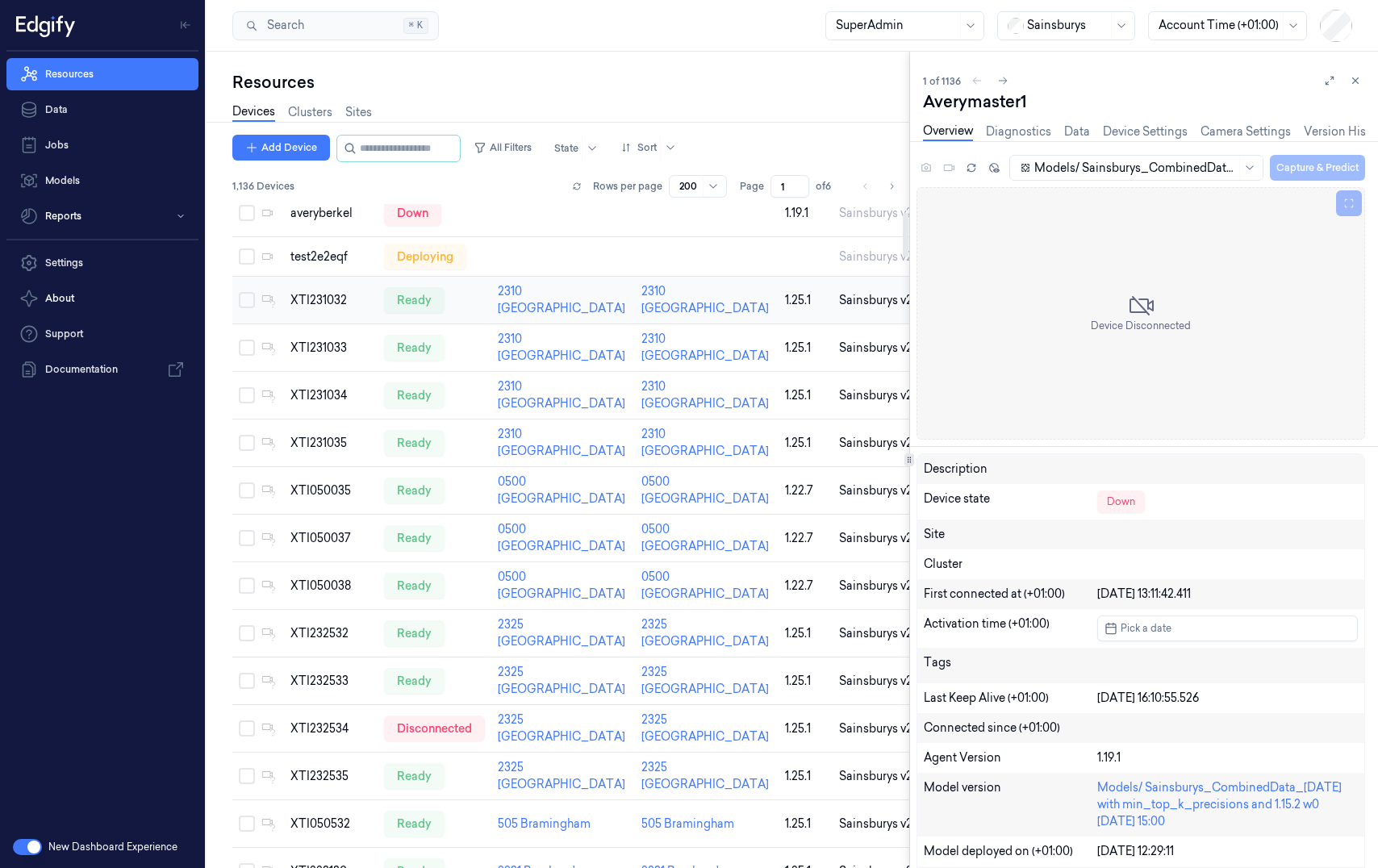
scroll to position [108, 0]
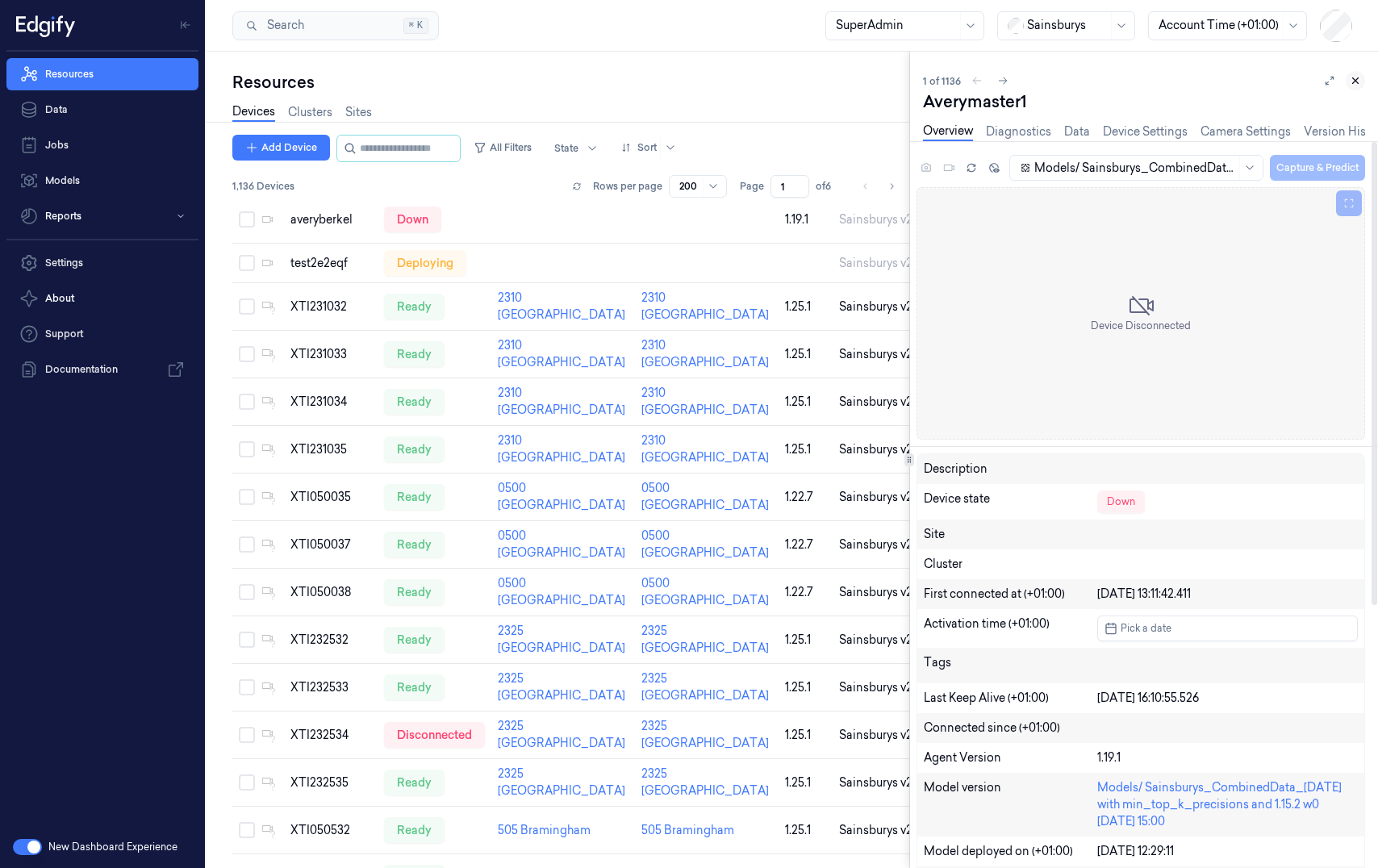
click at [1149, 80] on icon at bounding box center [1356, 81] width 12 height 12
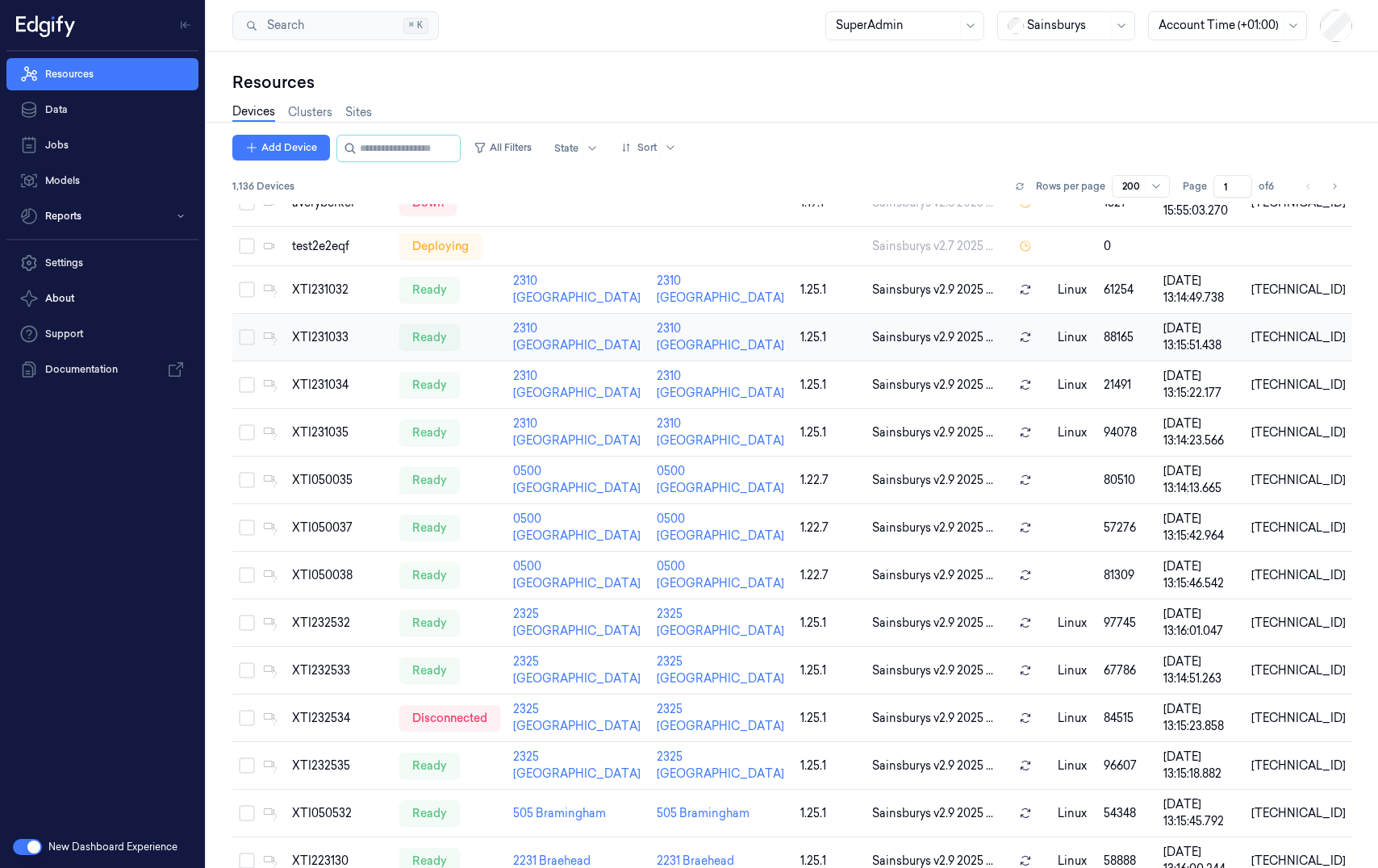
scroll to position [36, 0]
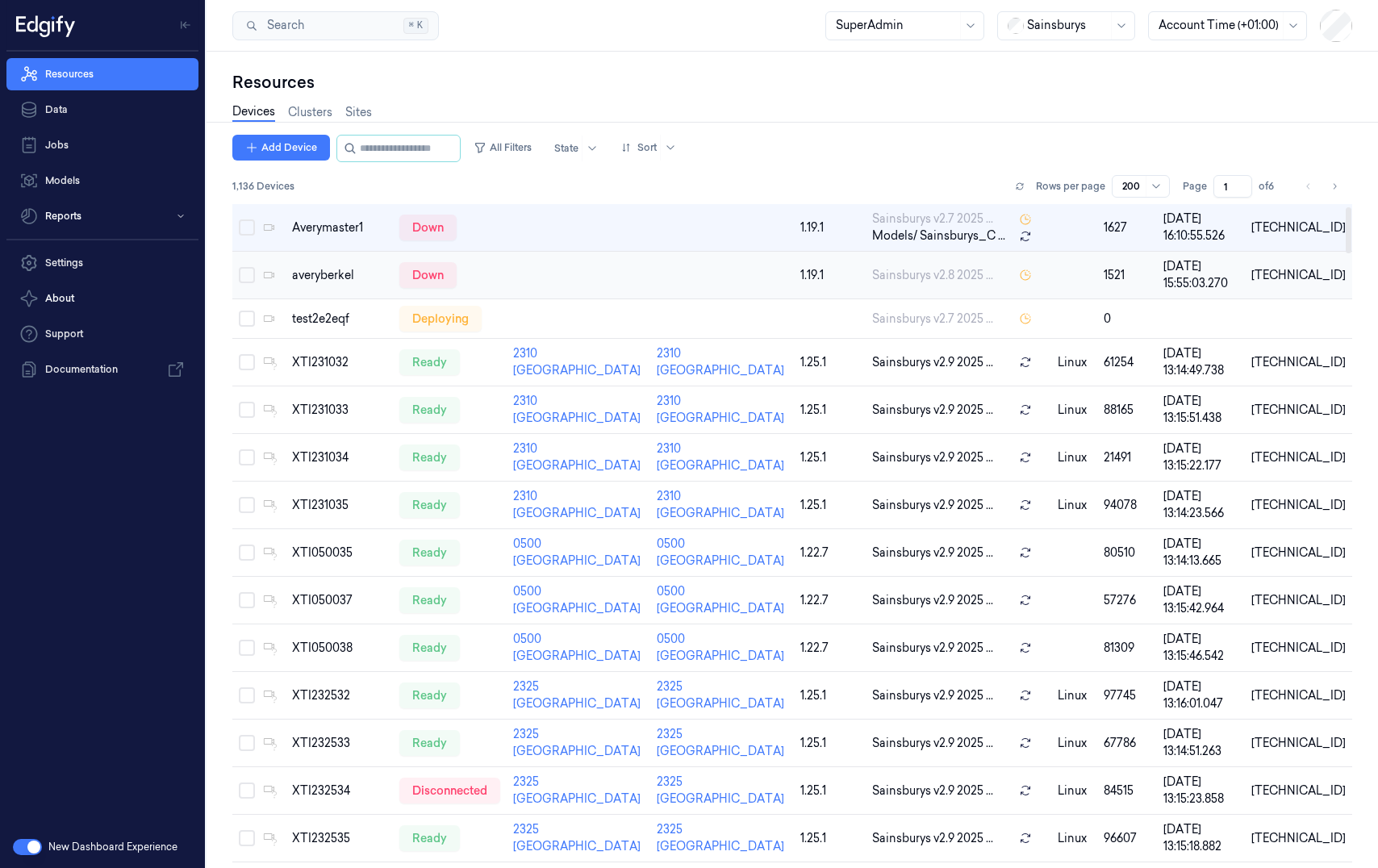
click at [645, 266] on td at bounding box center [578, 275] width 144 height 47
click at [609, 197] on div "Add Device All Filters State Sort 1,136 Devices Rows per page 200 Page 1 of 6" at bounding box center [792, 170] width 1120 height 69
click at [221, 343] on div "Resources Devices Clusters Sites Add Device All Filters State Sort 1,136 Device…" at bounding box center [792, 460] width 1172 height 817
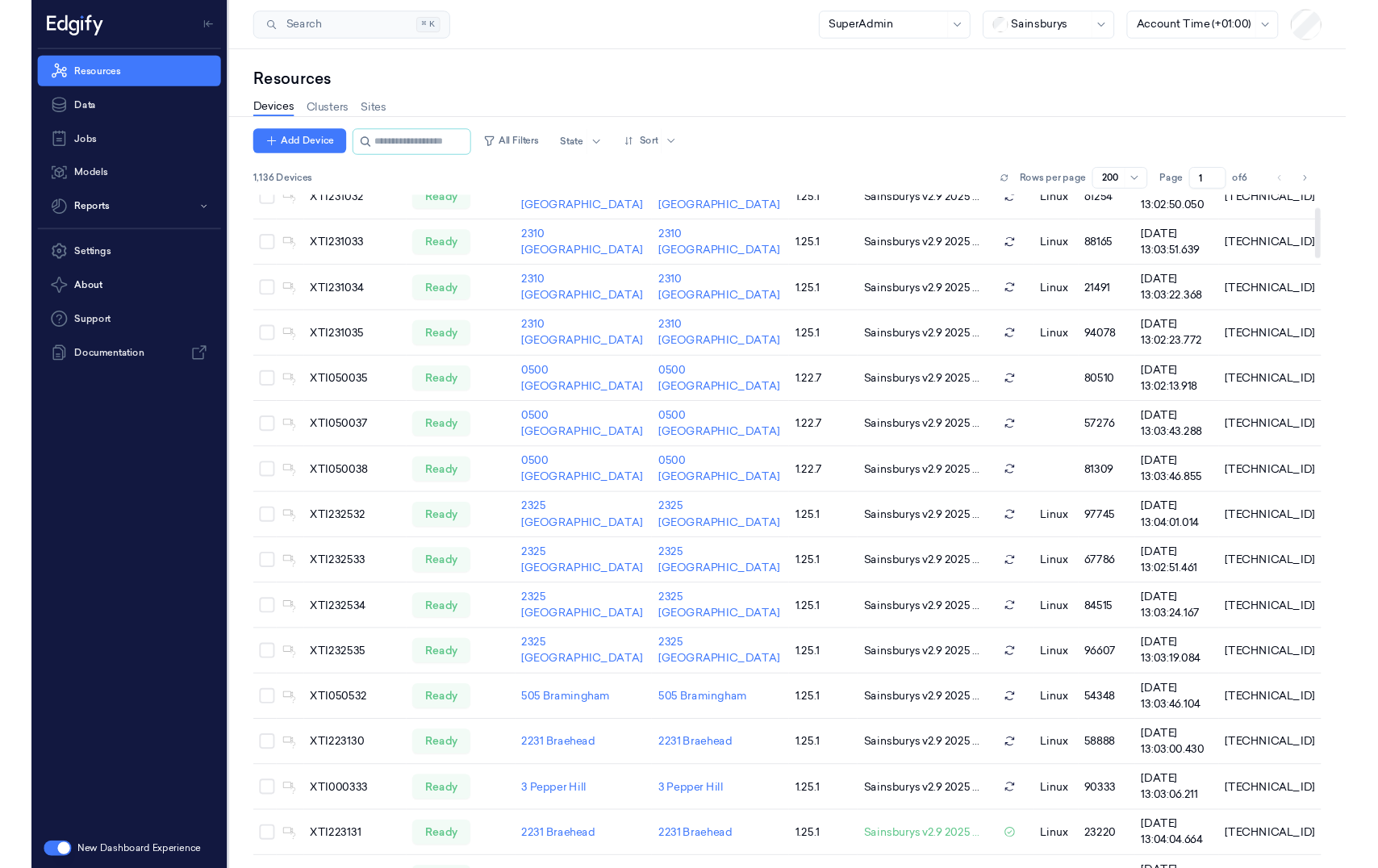
scroll to position [171, 0]
